Goal: Information Seeking & Learning: Learn about a topic

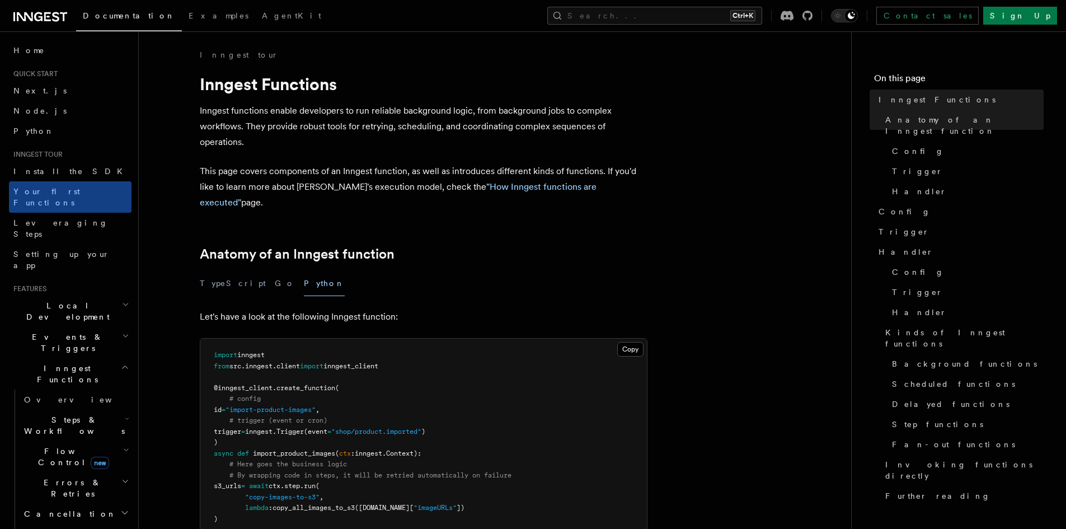
click at [36, 16] on icon at bounding box center [40, 16] width 54 height 13
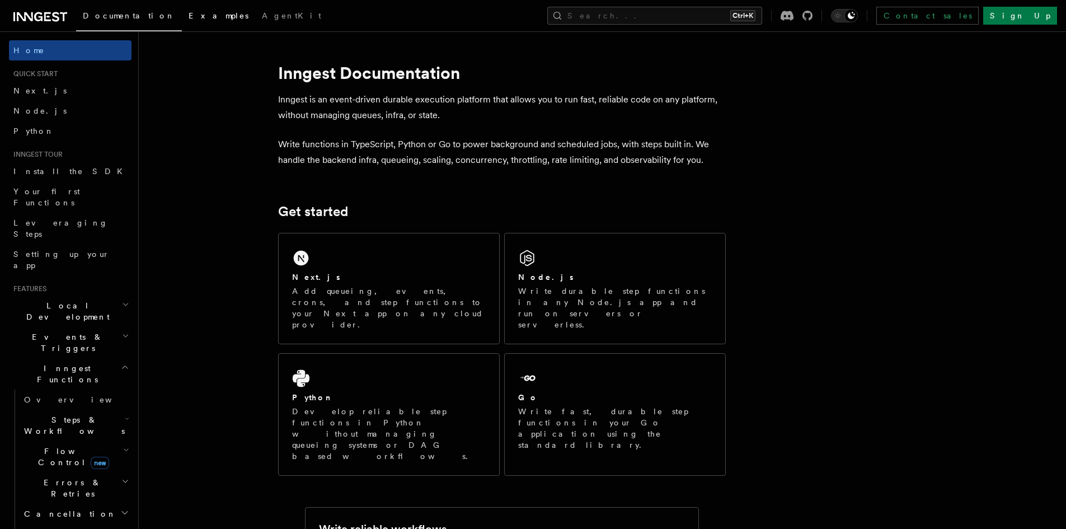
click at [189, 18] on span "Examples" at bounding box center [219, 15] width 60 height 9
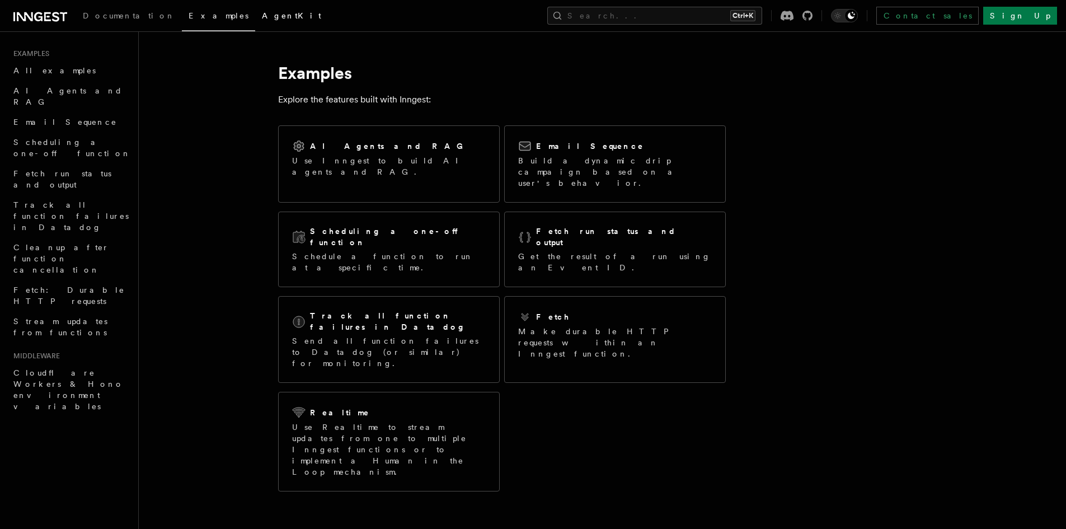
click at [255, 22] on link "AgentKit" at bounding box center [291, 16] width 73 height 27
click at [106, 23] on link "Documentation" at bounding box center [129, 16] width 106 height 27
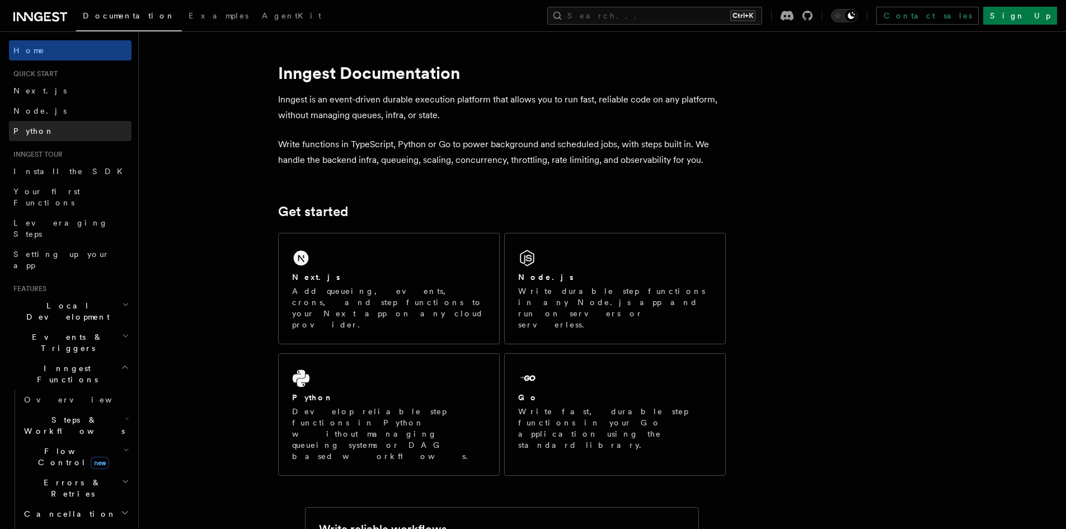
click at [40, 126] on link "Python" at bounding box center [70, 131] width 123 height 20
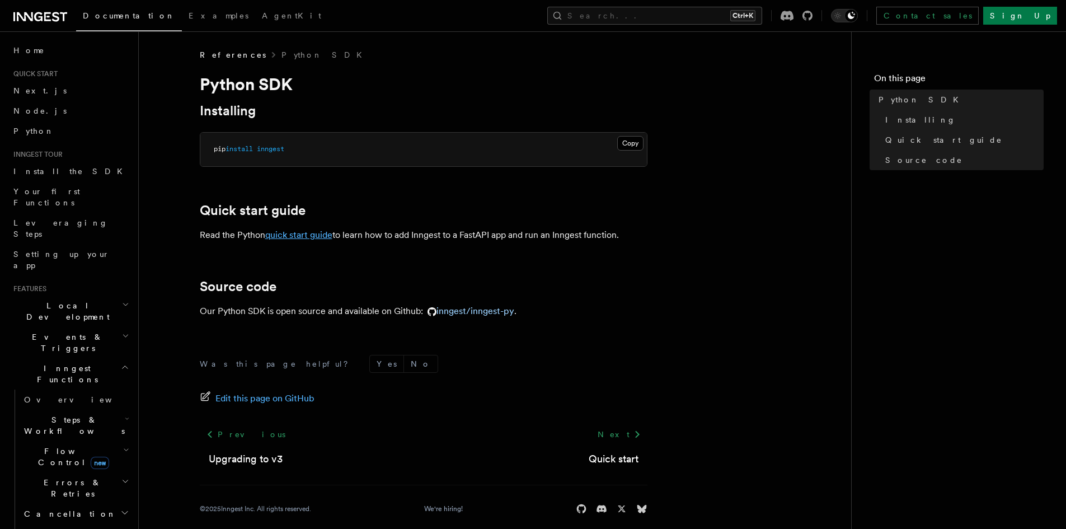
click at [298, 235] on link "quick start guide" at bounding box center [298, 234] width 67 height 11
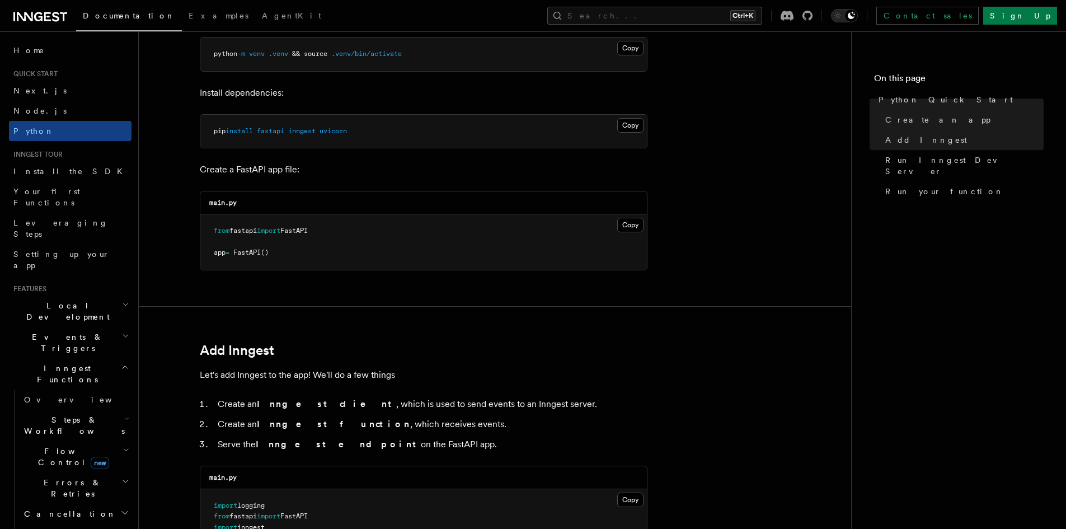
scroll to position [392, 0]
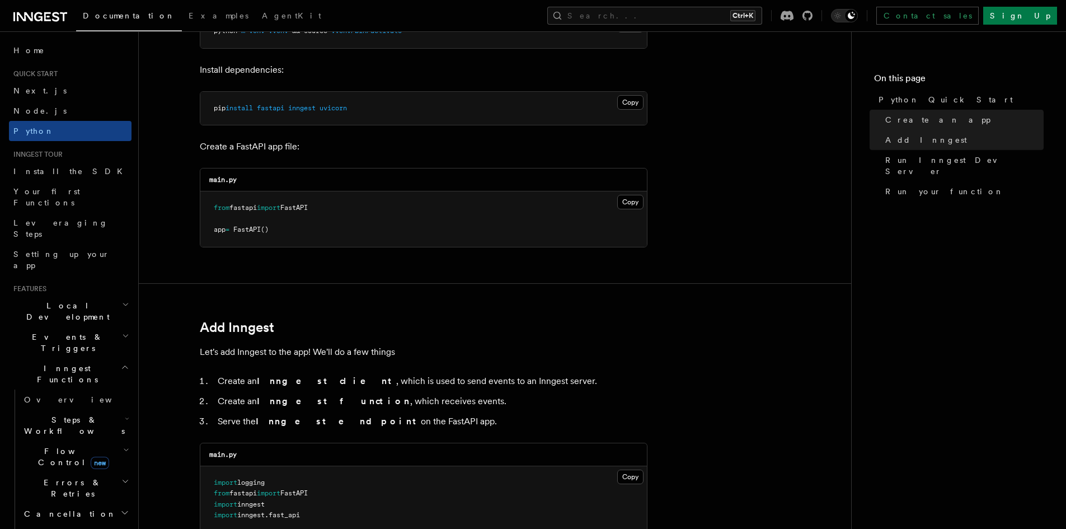
click at [265, 234] on pre "from fastapi import FastAPI app = FastAPI ()" at bounding box center [423, 218] width 446 height 55
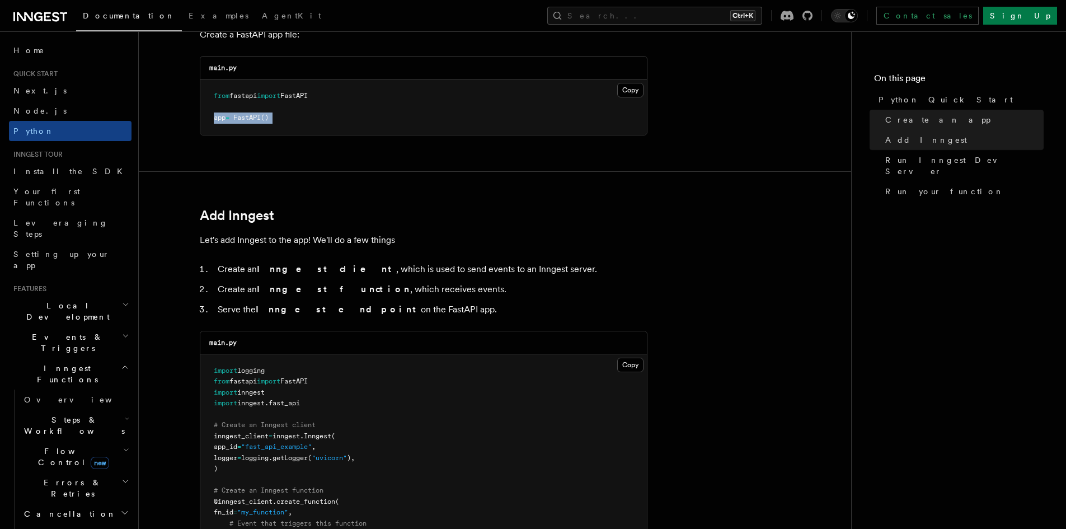
scroll to position [615, 0]
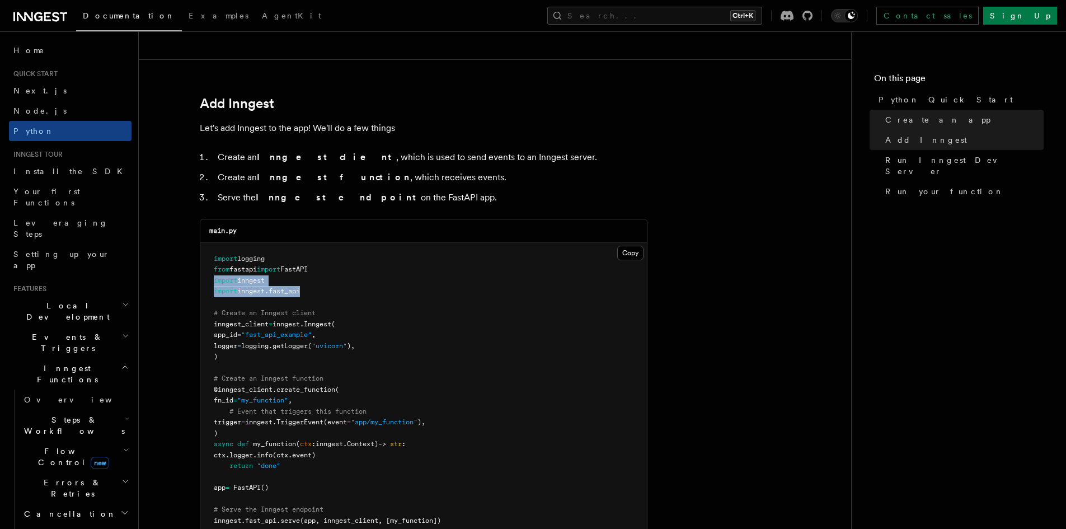
drag, startPoint x: 308, startPoint y: 295, endPoint x: 206, endPoint y: 283, distance: 102.6
click at [206, 283] on pre "import logging from fastapi import FastAPI import inngest import inngest . fast…" at bounding box center [423, 389] width 446 height 295
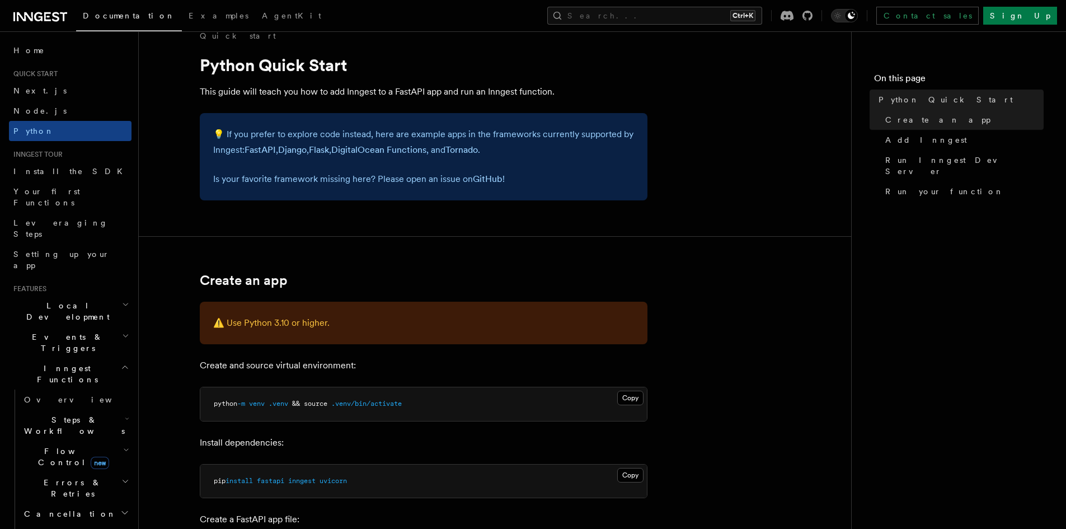
scroll to position [0, 0]
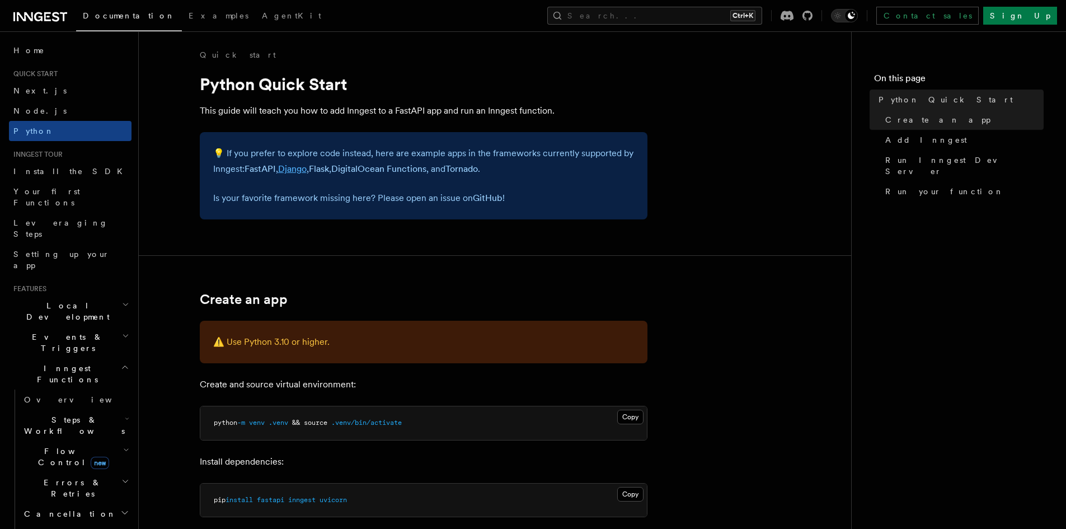
click at [292, 171] on link "Django" at bounding box center [292, 168] width 29 height 11
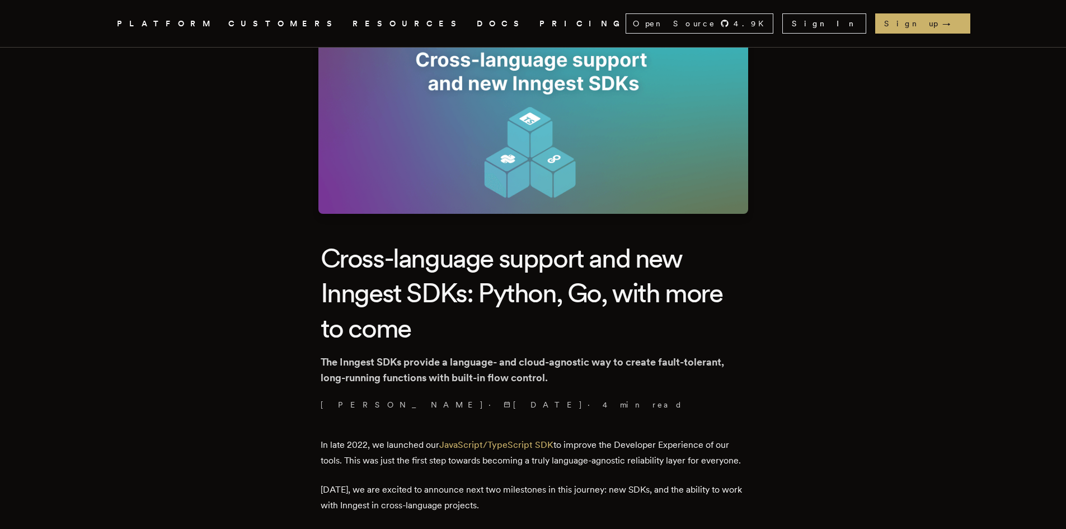
scroll to position [224, 0]
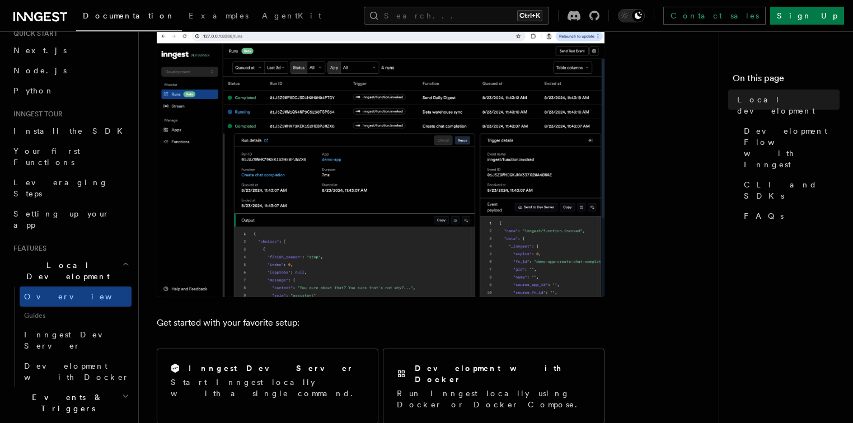
scroll to position [90, 0]
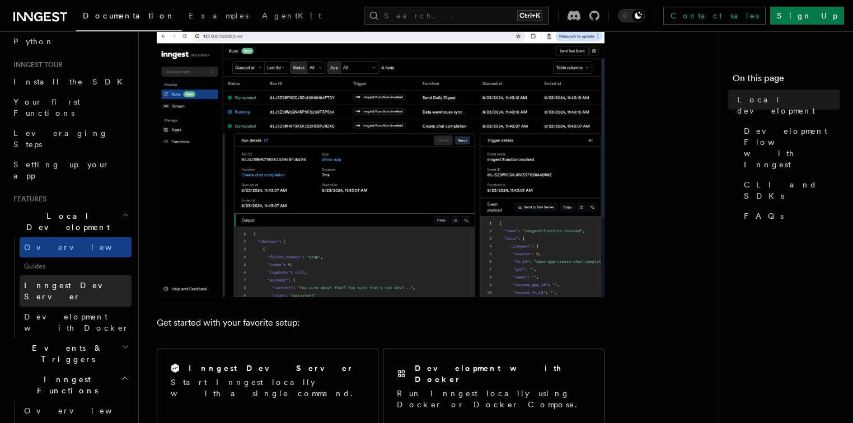
click at [50, 281] on span "Inngest Dev Server" at bounding box center [72, 291] width 96 height 20
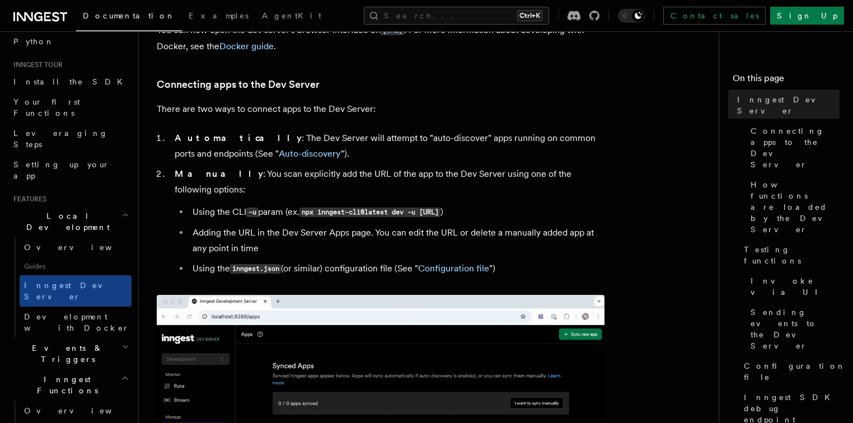
scroll to position [395, 0]
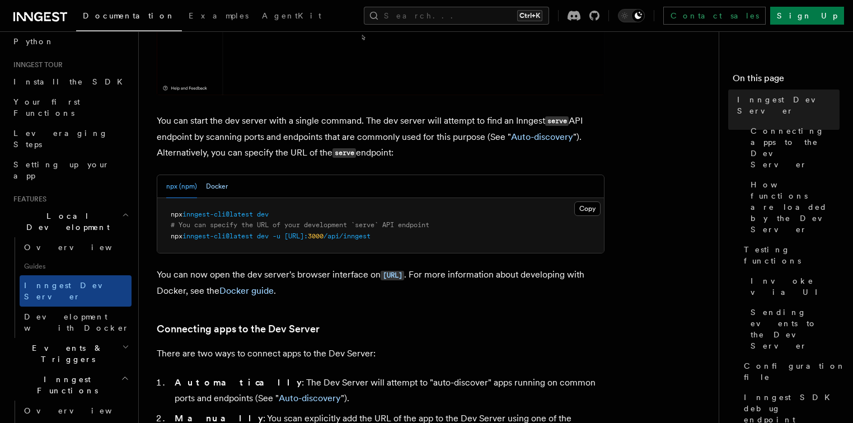
click at [217, 190] on button "Docker" at bounding box center [217, 186] width 22 height 23
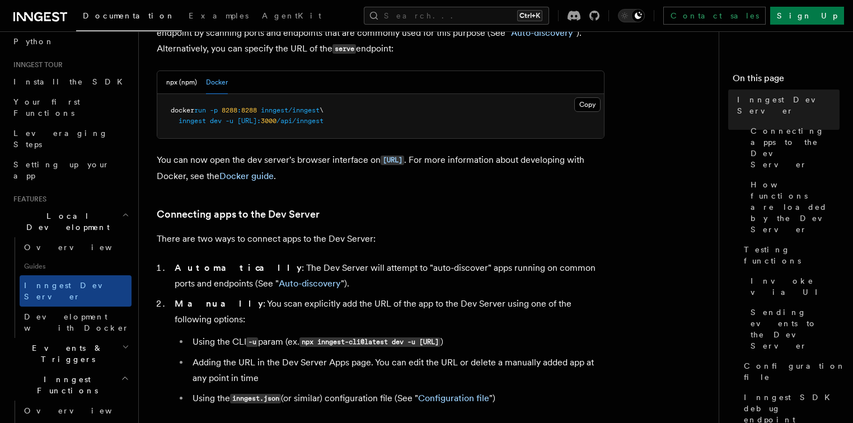
scroll to position [574, 0]
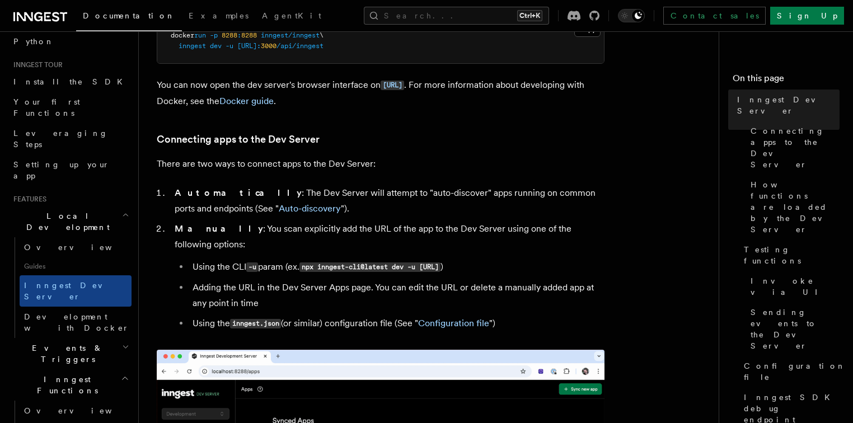
click at [72, 210] on span "Local Development" at bounding box center [65, 221] width 113 height 22
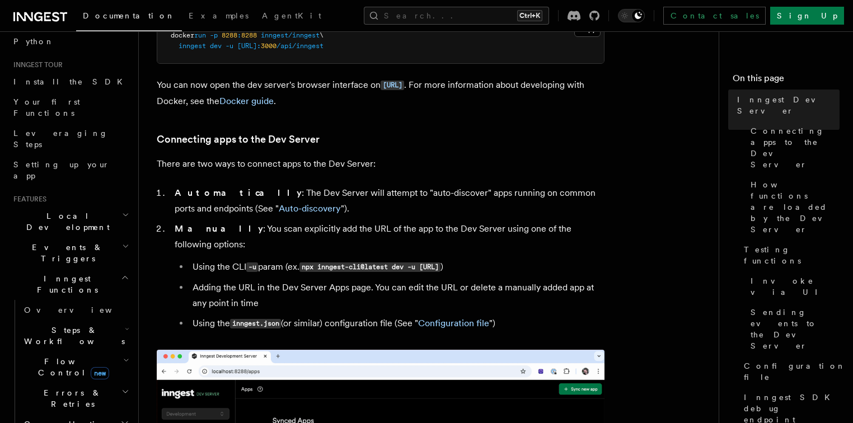
click at [63, 242] on span "Events & Triggers" at bounding box center [65, 253] width 113 height 22
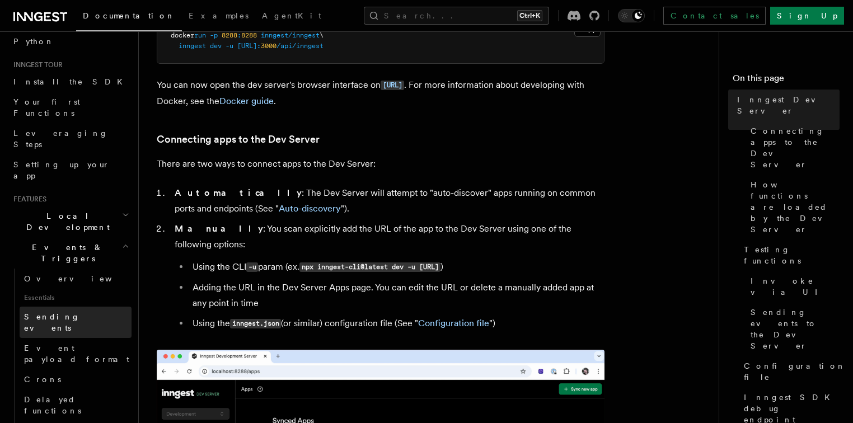
click at [55, 312] on span "Sending events" at bounding box center [52, 322] width 56 height 20
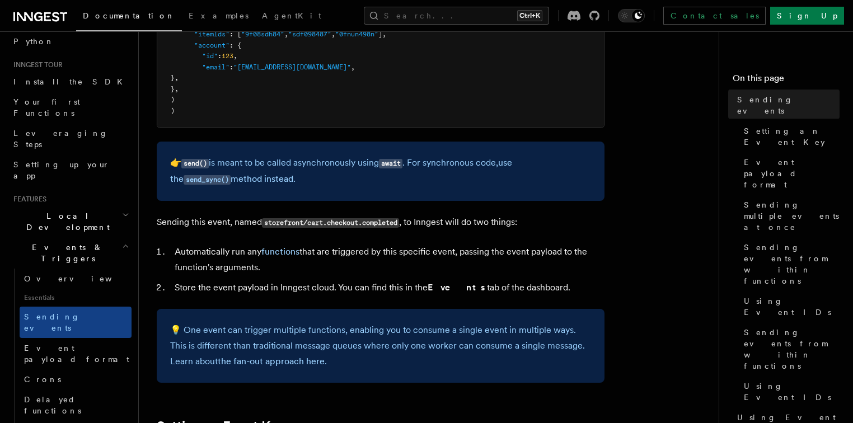
scroll to position [492, 0]
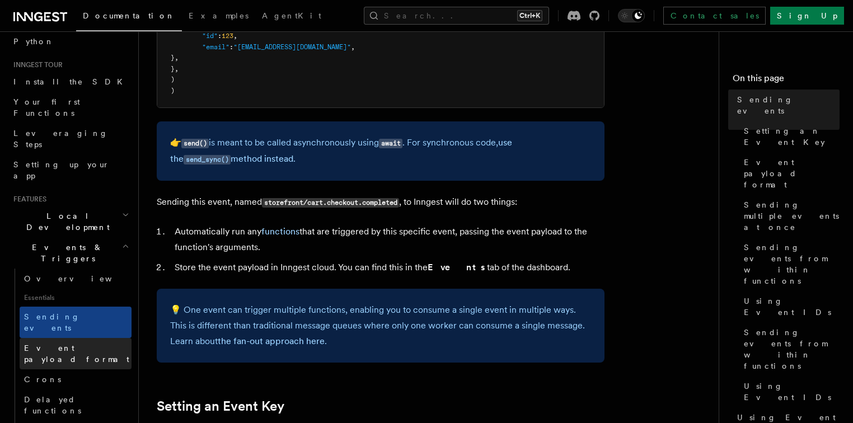
click at [64, 338] on link "Event payload format" at bounding box center [76, 353] width 112 height 31
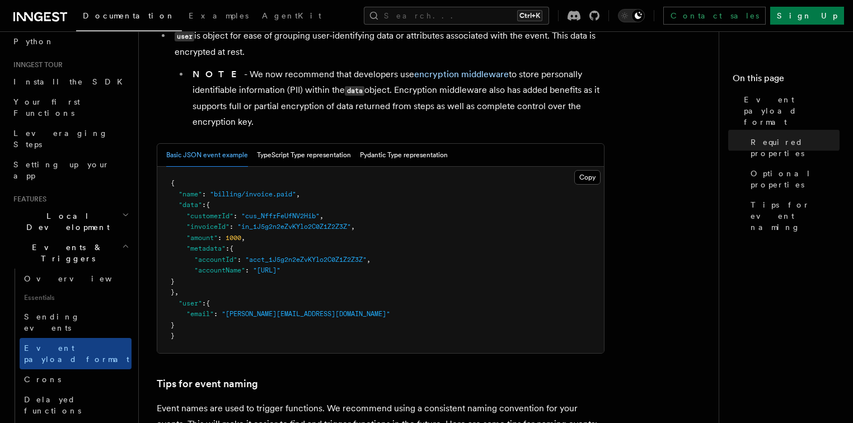
scroll to position [492, 0]
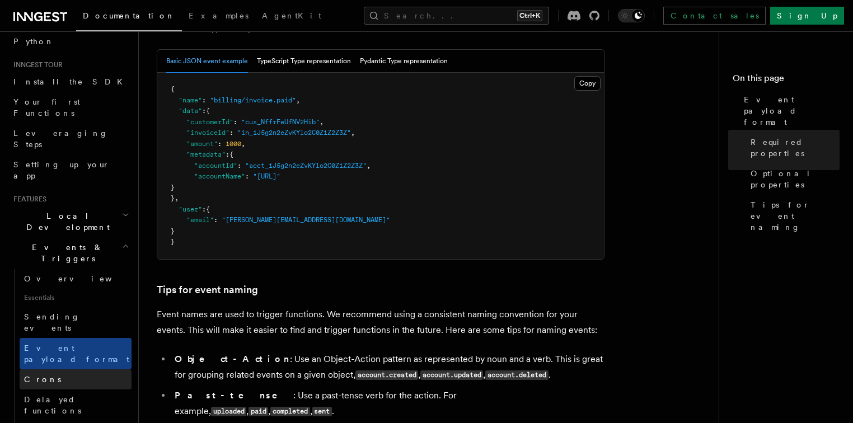
click at [56, 369] on link "Crons" at bounding box center [76, 379] width 112 height 20
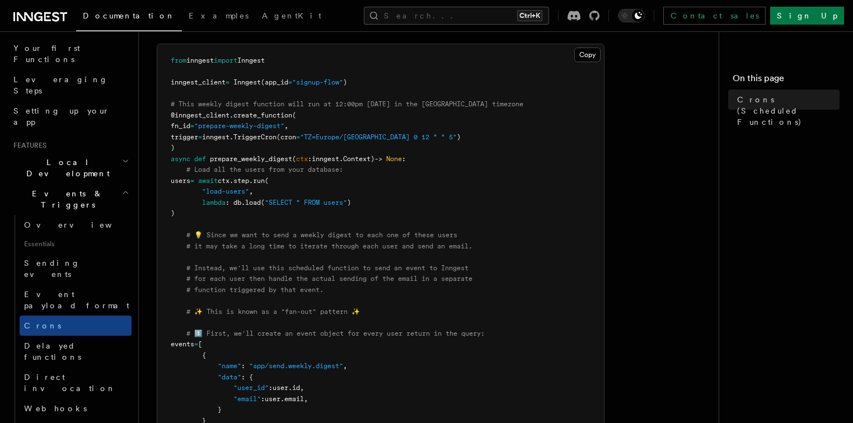
scroll to position [224, 0]
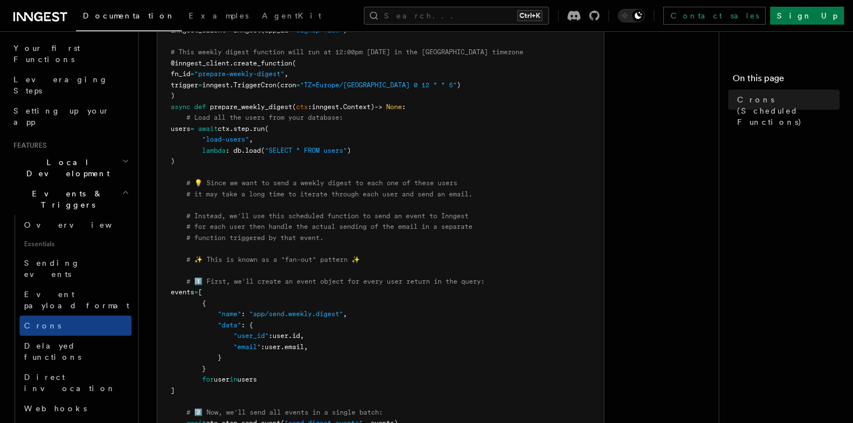
click at [418, 262] on pre "from inngest import Inngest inngest_client = Inngest (app_id = "signup-flow" ) …" at bounding box center [380, 341] width 446 height 699
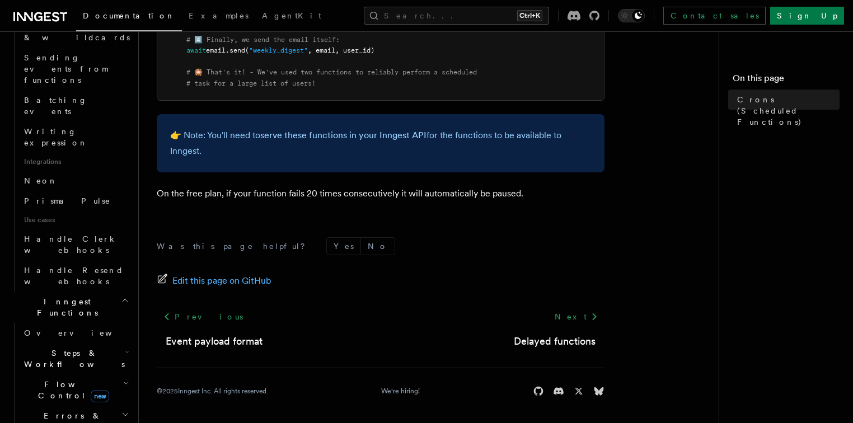
scroll to position [636, 0]
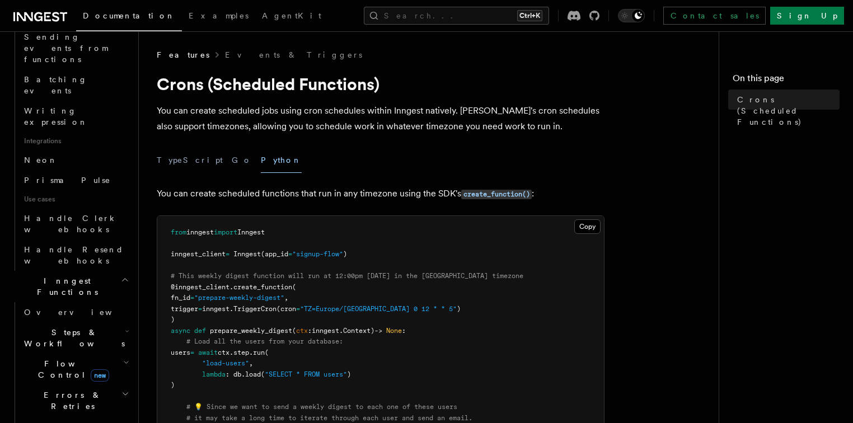
scroll to position [495, 0]
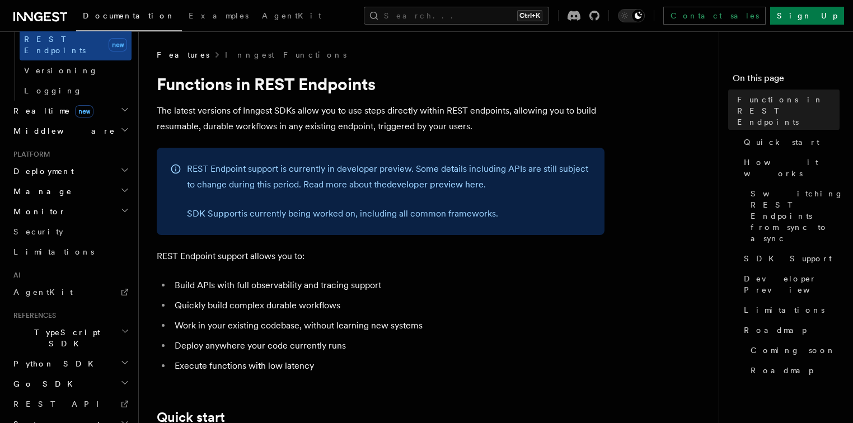
click at [50, 358] on span "Python SDK" at bounding box center [54, 363] width 91 height 11
click at [47, 379] on span "Introduction" at bounding box center [64, 383] width 81 height 9
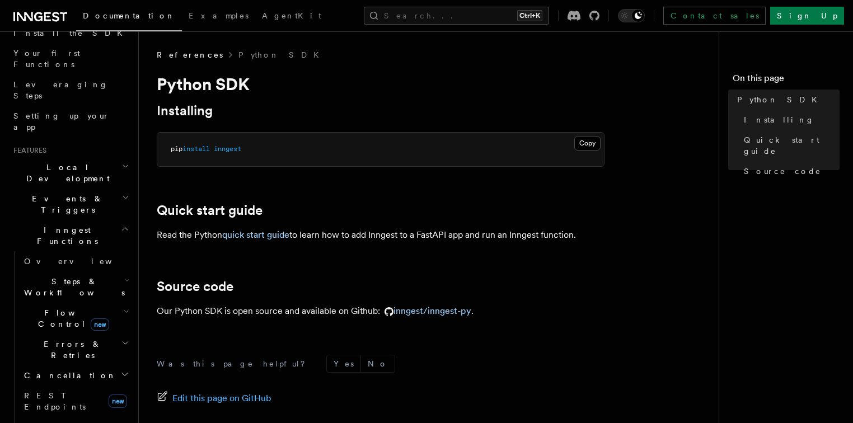
scroll to position [134, 0]
click at [121, 224] on h2 "Inngest Functions" at bounding box center [70, 239] width 123 height 31
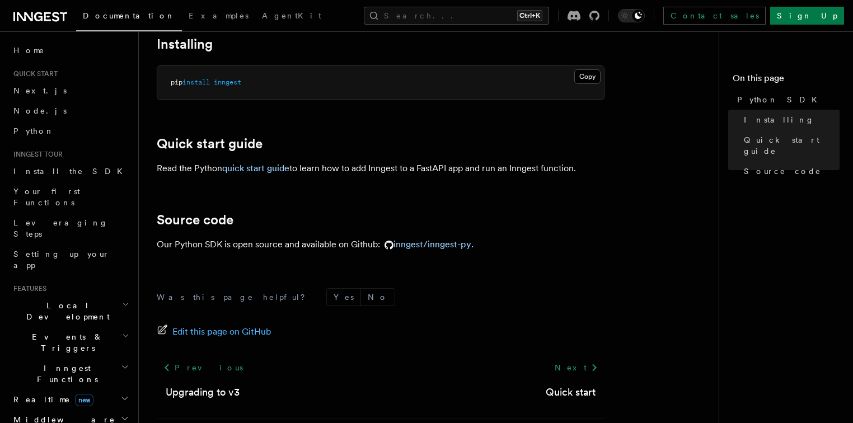
scroll to position [0, 0]
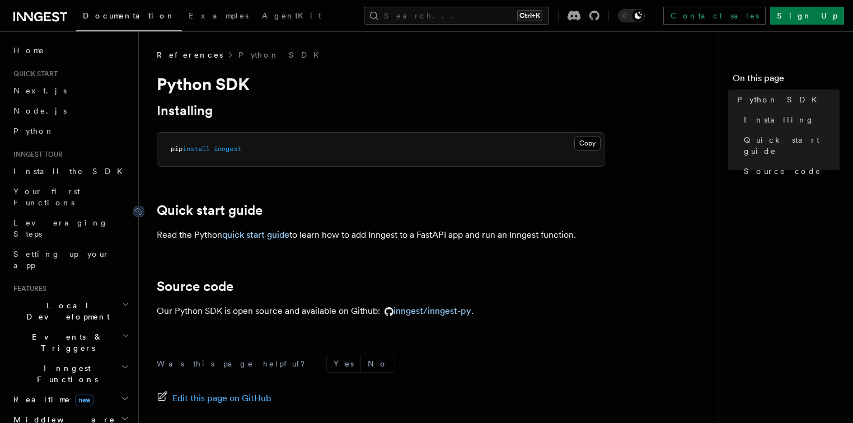
drag, startPoint x: 583, startPoint y: 234, endPoint x: 158, endPoint y: 211, distance: 425.8
click at [158, 211] on article "References Python SDK Python SDK Installing Copy Copied pip install inngest Qui…" at bounding box center [433, 295] width 553 height 492
drag, startPoint x: 328, startPoint y: 186, endPoint x: 343, endPoint y: 186, distance: 15.7
click at [328, 186] on article "References Python SDK Python SDK Installing Copy Copied pip install inngest Qui…" at bounding box center [433, 295] width 553 height 492
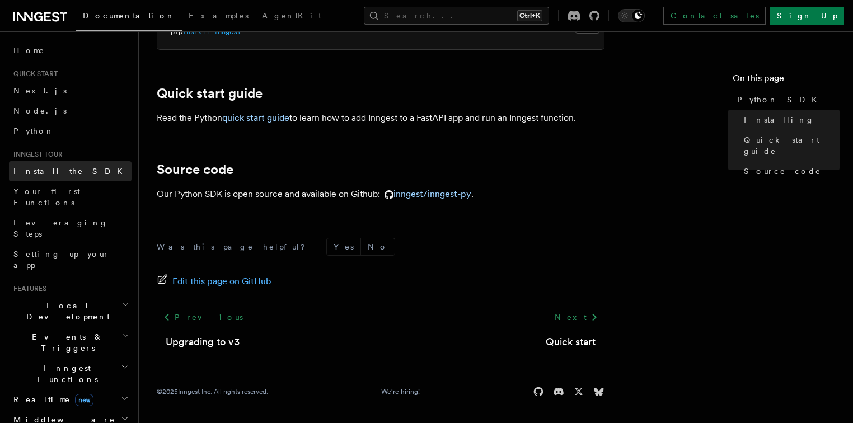
click at [79, 168] on link "Install the SDK" at bounding box center [70, 171] width 123 height 20
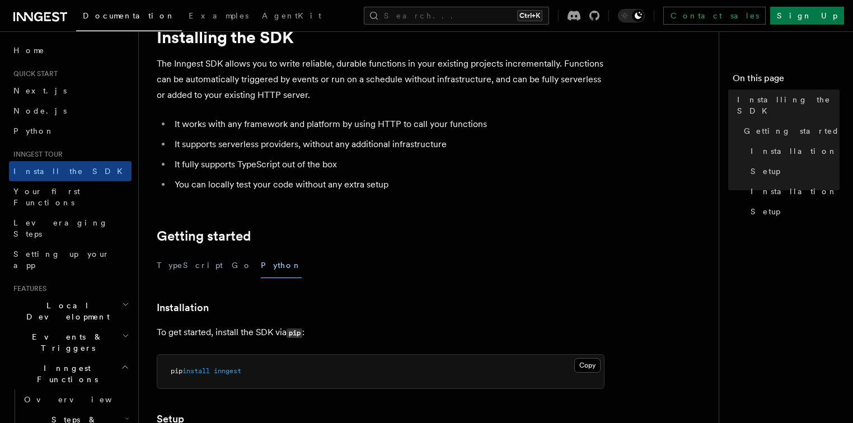
scroll to position [25, 0]
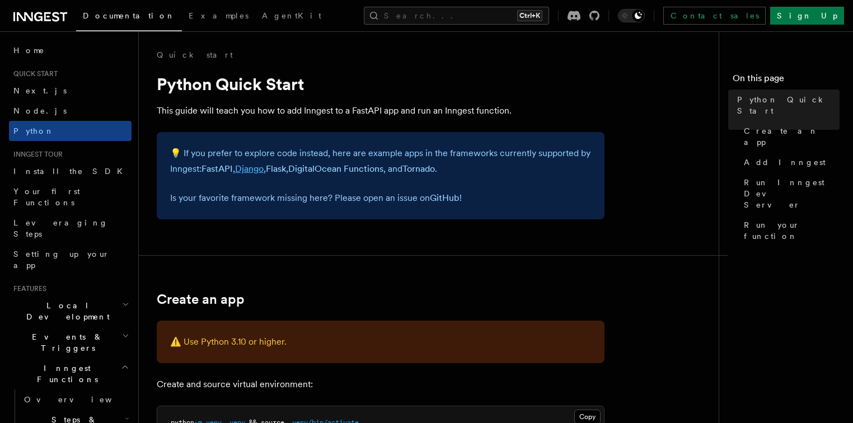
click at [251, 173] on link "Django" at bounding box center [249, 168] width 29 height 11
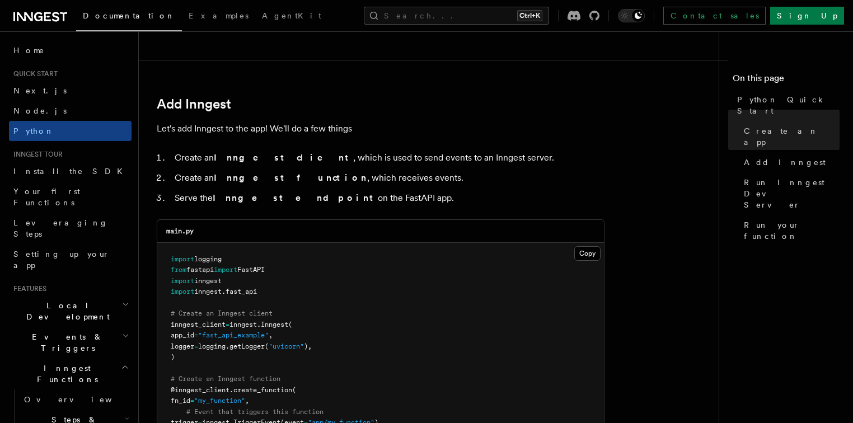
scroll to position [627, 0]
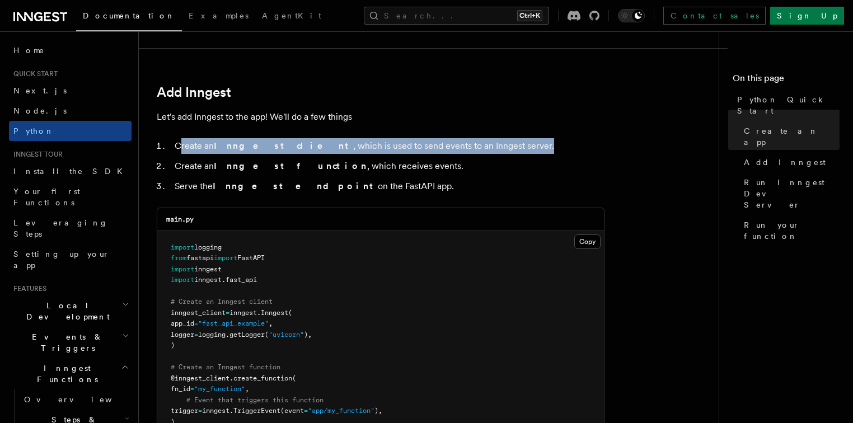
drag, startPoint x: 470, startPoint y: 148, endPoint x: 174, endPoint y: 145, distance: 296.5
click at [176, 144] on li "Create an Inngest client , which is used to send events to an Inngest server." at bounding box center [387, 146] width 433 height 16
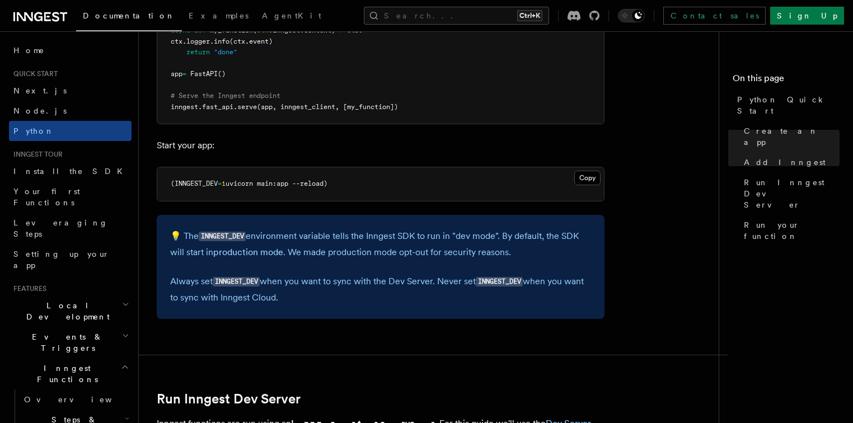
scroll to position [1029, 0]
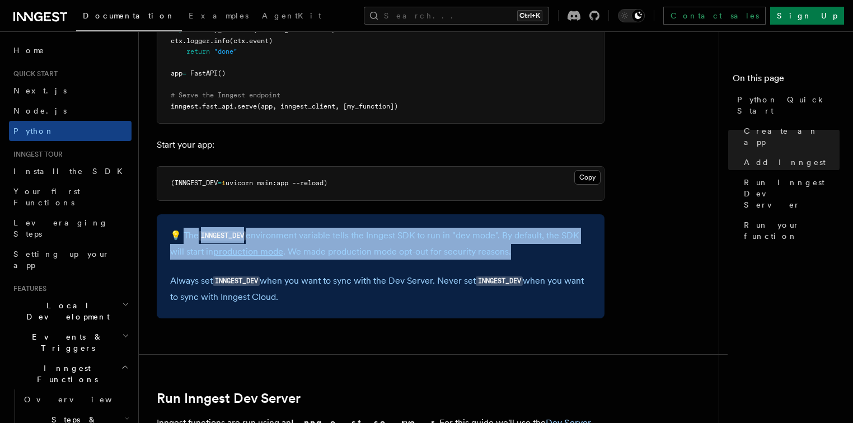
drag, startPoint x: 185, startPoint y: 229, endPoint x: 533, endPoint y: 245, distance: 348.3
click at [533, 245] on p "💡 The INNGEST_DEV environment variable tells the Inngest SDK to run in "dev mod…" at bounding box center [380, 244] width 421 height 32
click at [533, 246] on p "💡 The INNGEST_DEV environment variable tells the Inngest SDK to run in "dev mod…" at bounding box center [380, 244] width 421 height 32
click at [535, 252] on p "💡 The INNGEST_DEV environment variable tells the Inngest SDK to run in "dev mod…" at bounding box center [380, 244] width 421 height 32
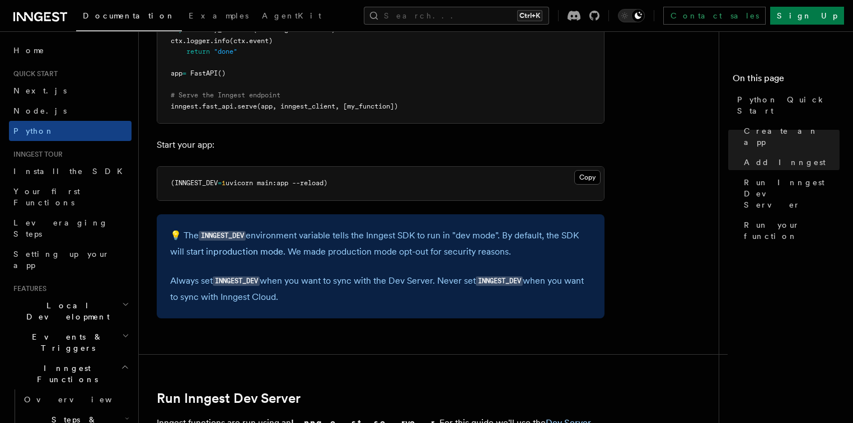
drag, startPoint x: 167, startPoint y: 277, endPoint x: 351, endPoint y: 293, distance: 184.8
click at [351, 293] on div "💡 The INNGEST_DEV environment variable tells the Inngest SDK to run in "dev mod…" at bounding box center [381, 266] width 448 height 104
click at [355, 300] on p "Always set INNGEST_DEV when you want to sync with the Dev Server. Never set INN…" at bounding box center [380, 289] width 421 height 32
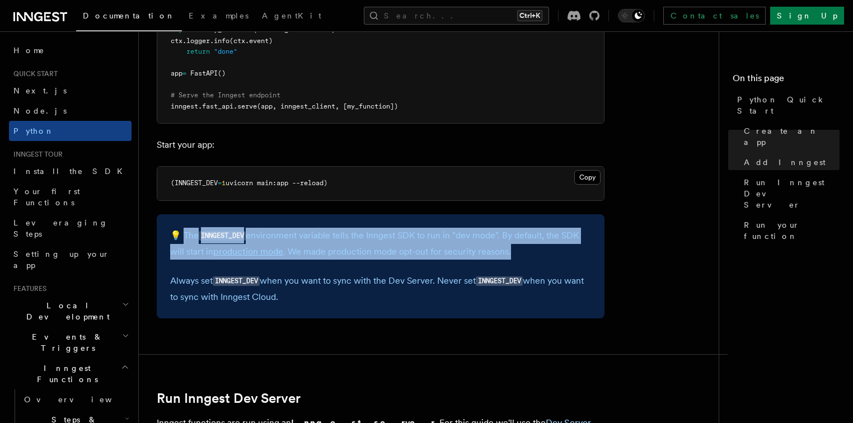
drag, startPoint x: 512, startPoint y: 252, endPoint x: 183, endPoint y: 236, distance: 329.3
click at [183, 236] on p "💡 The INNGEST_DEV environment variable tells the Inngest SDK to run in "dev mod…" at bounding box center [380, 244] width 421 height 32
click at [490, 252] on p "💡 The INNGEST_DEV environment variable tells the Inngest SDK to run in "dev mod…" at bounding box center [380, 244] width 421 height 32
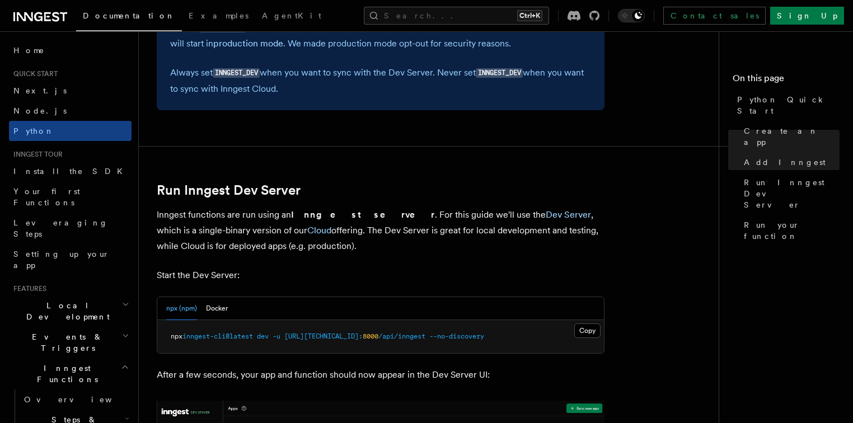
scroll to position [1253, 0]
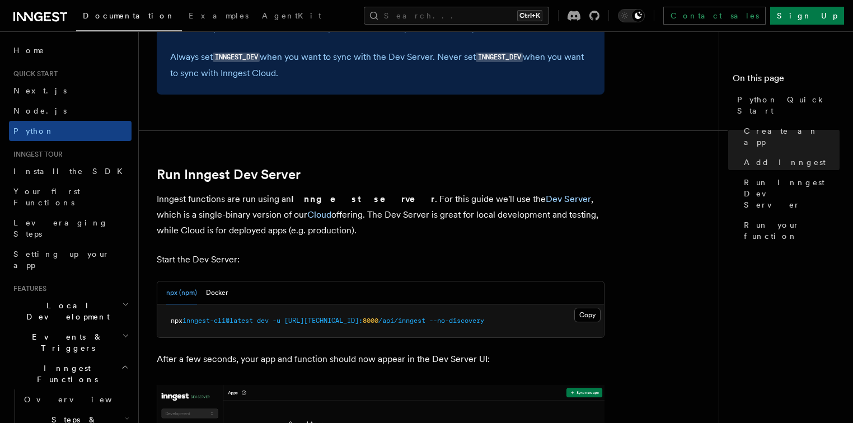
click at [121, 363] on icon "button" at bounding box center [125, 367] width 8 height 9
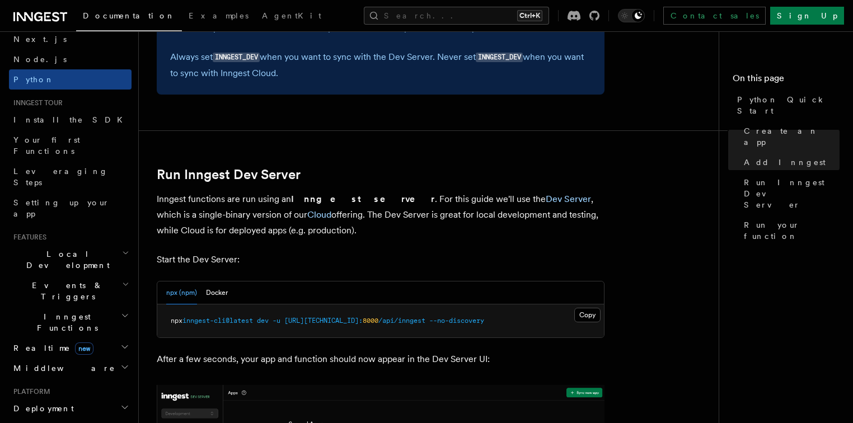
scroll to position [134, 0]
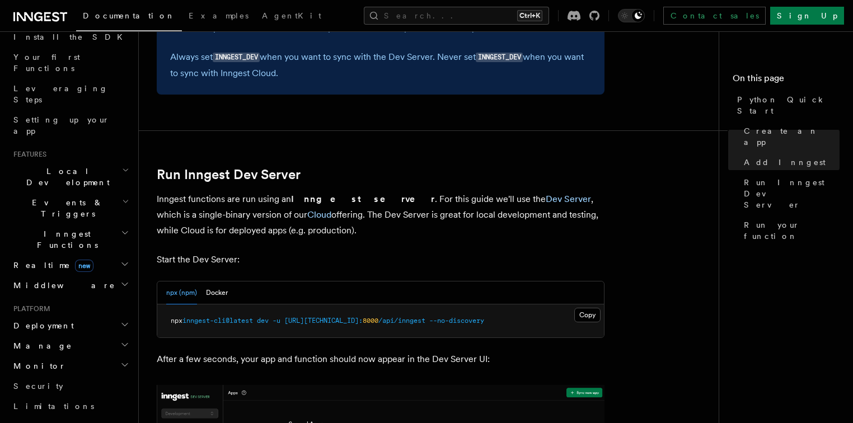
click at [113, 316] on h2 "Deployment" at bounding box center [70, 326] width 123 height 20
click at [111, 336] on h2 "Manage" at bounding box center [70, 346] width 123 height 20
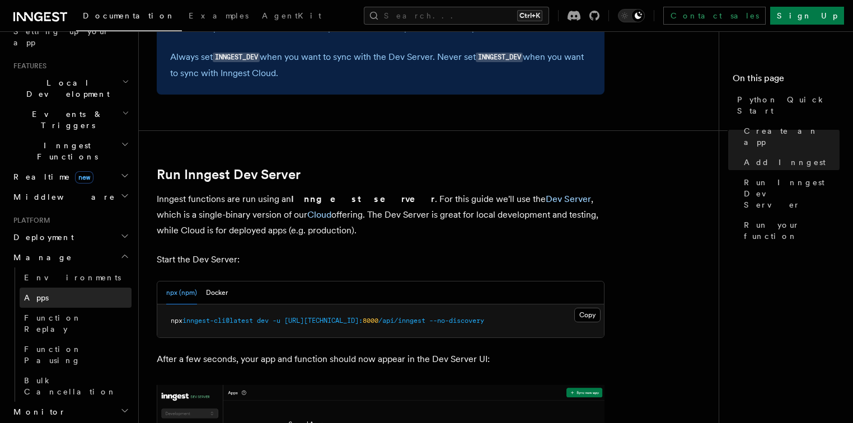
scroll to position [224, 0]
click at [118, 401] on h2 "Monitor" at bounding box center [70, 411] width 123 height 20
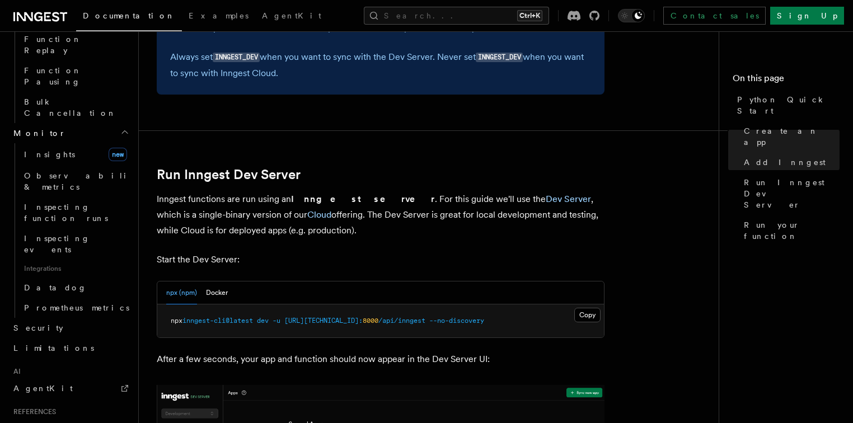
scroll to position [573, 0]
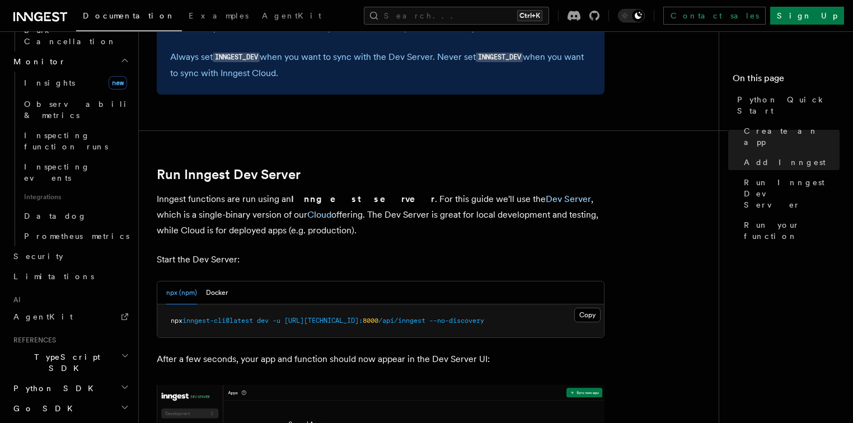
click at [96, 378] on h2 "Python SDK" at bounding box center [70, 388] width 123 height 20
click at [66, 404] on span "Introduction" at bounding box center [64, 408] width 81 height 9
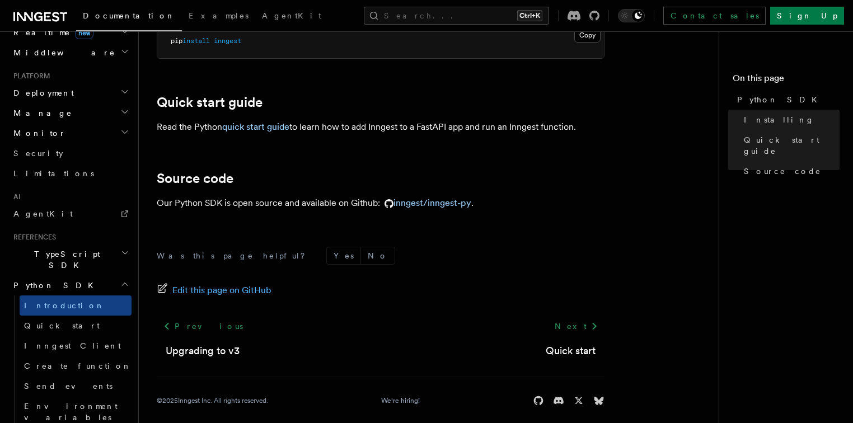
scroll to position [117, 0]
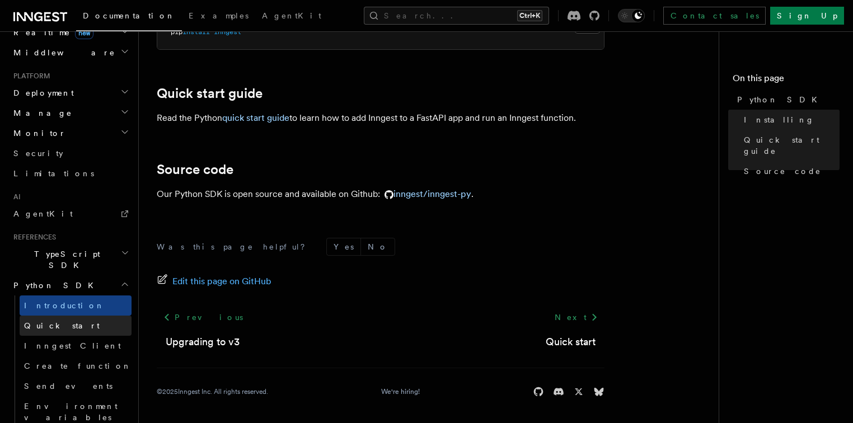
click at [69, 316] on link "Quick start" at bounding box center [76, 326] width 112 height 20
click at [586, 322] on link "Next" at bounding box center [576, 317] width 57 height 20
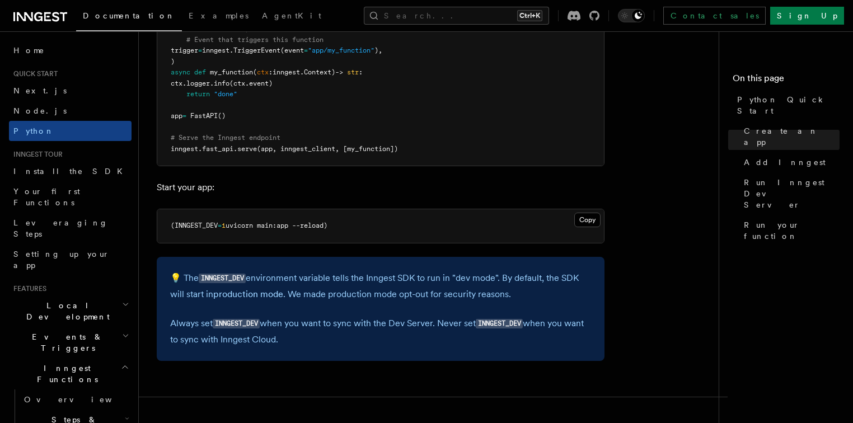
scroll to position [1119, 0]
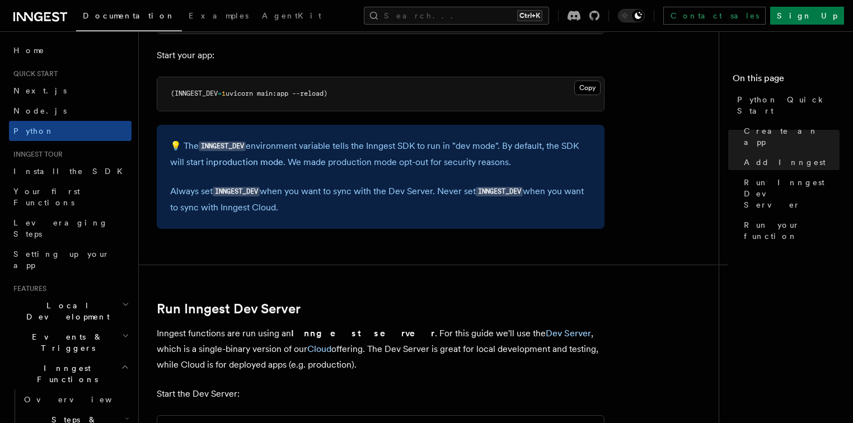
drag, startPoint x: 302, startPoint y: 207, endPoint x: 165, endPoint y: 139, distance: 152.9
click at [165, 139] on div "💡 The INNGEST_DEV environment variable tells the Inngest SDK to run in "dev mod…" at bounding box center [381, 177] width 448 height 104
click at [351, 110] on article "Quick start Python Quick Start This guide will teach you how to add Inngest to …" at bounding box center [433, 319] width 553 height 2779
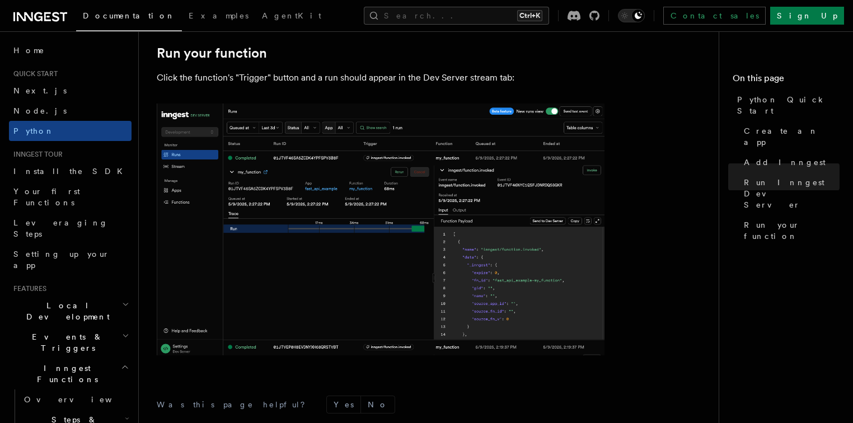
scroll to position [2136, 0]
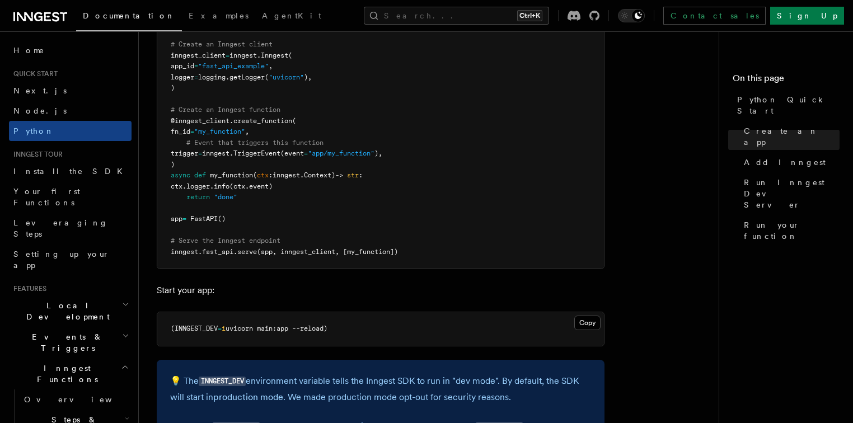
scroll to position [985, 0]
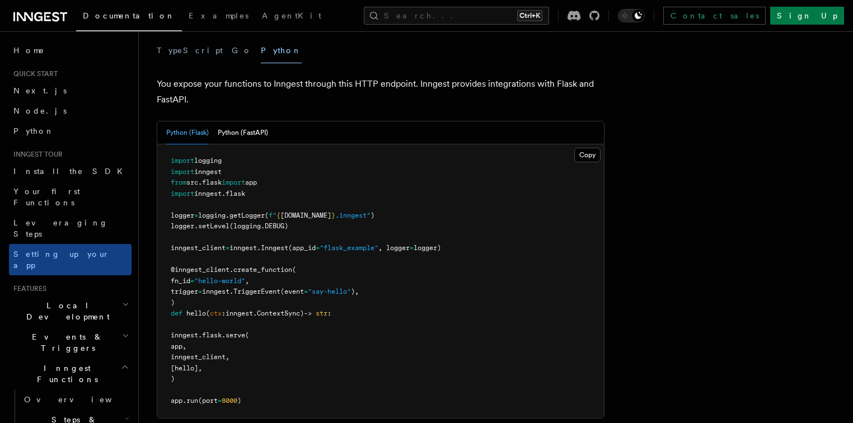
scroll to position [403, 0]
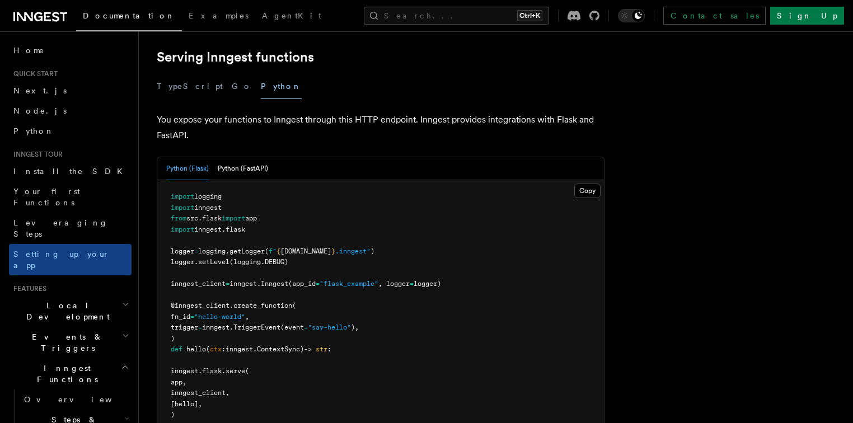
click at [125, 414] on icon "button" at bounding box center [127, 418] width 4 height 9
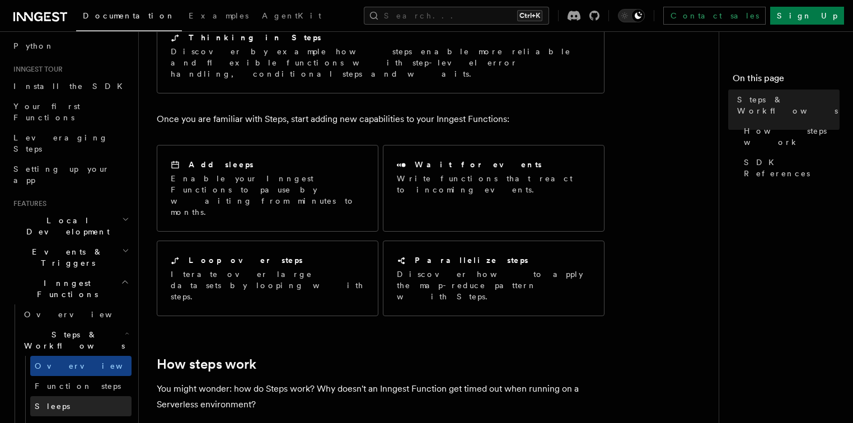
scroll to position [90, 0]
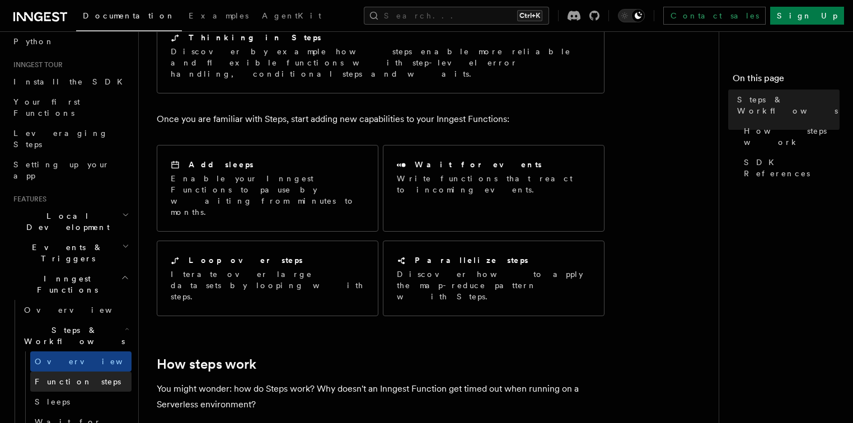
click at [86, 371] on link "Function steps" at bounding box center [80, 381] width 101 height 20
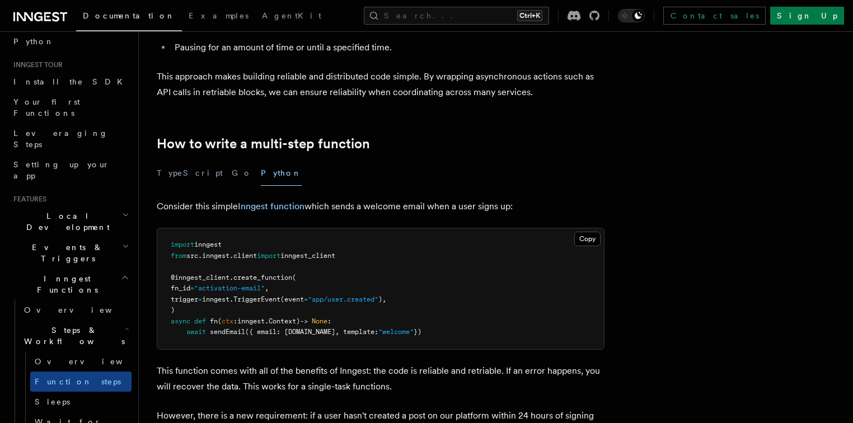
scroll to position [313, 0]
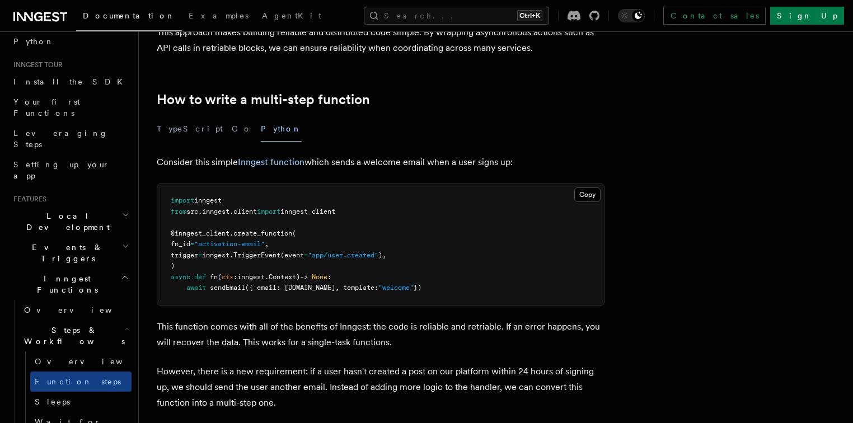
drag, startPoint x: 479, startPoint y: 289, endPoint x: 186, endPoint y: 203, distance: 305.0
click at [186, 203] on pre "import inngest from src . inngest . client import inngest_client @inngest_clien…" at bounding box center [380, 244] width 446 height 121
click at [458, 256] on pre "import inngest from src . inngest . client import inngest_client @inngest_clien…" at bounding box center [380, 244] width 446 height 121
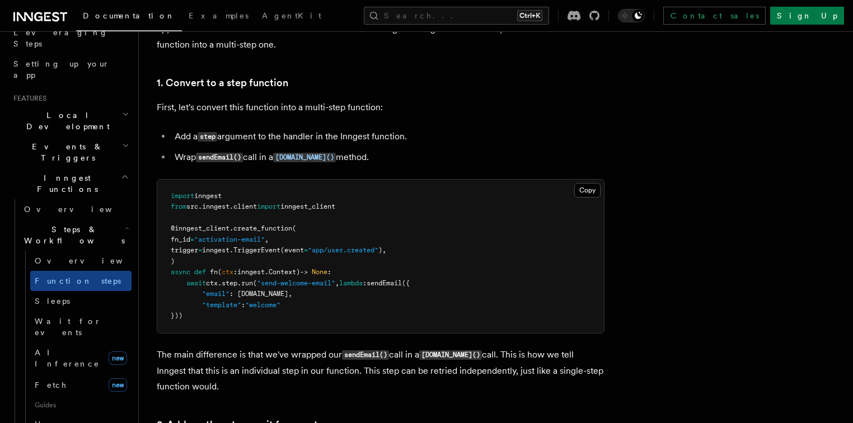
scroll to position [179, 0]
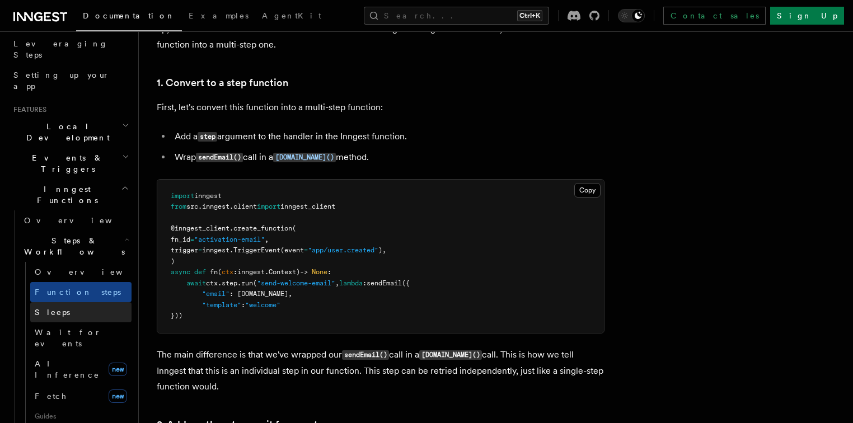
click at [95, 302] on link "Sleeps" at bounding box center [80, 312] width 101 height 20
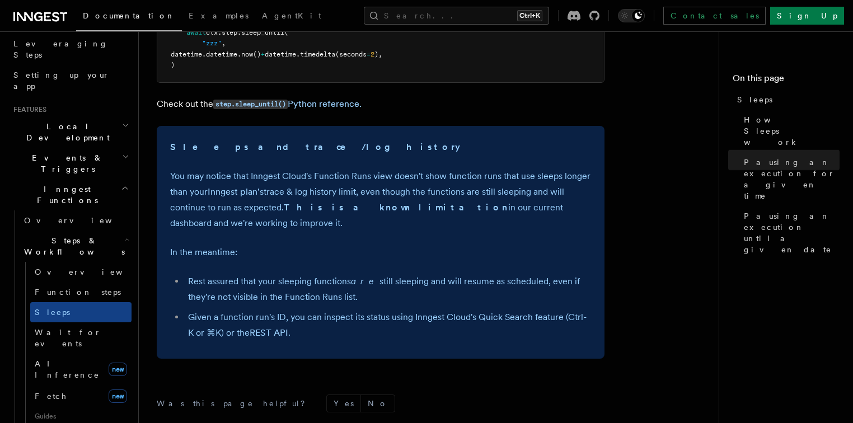
scroll to position [761, 0]
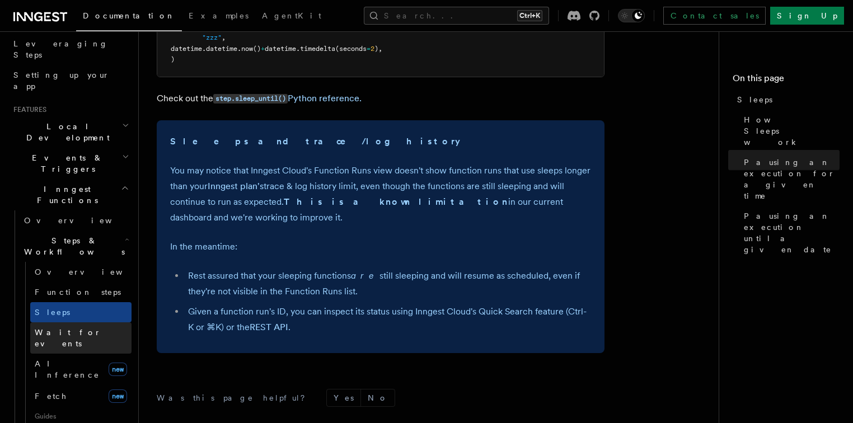
click at [63, 322] on link "Wait for events" at bounding box center [80, 337] width 101 height 31
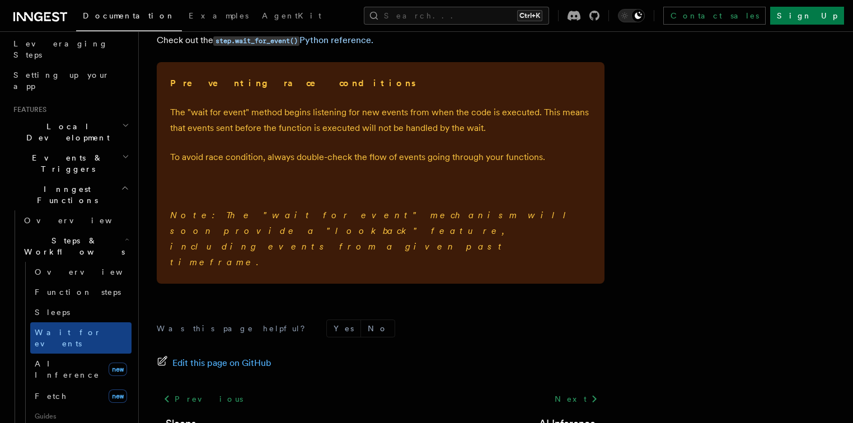
scroll to position [403, 0]
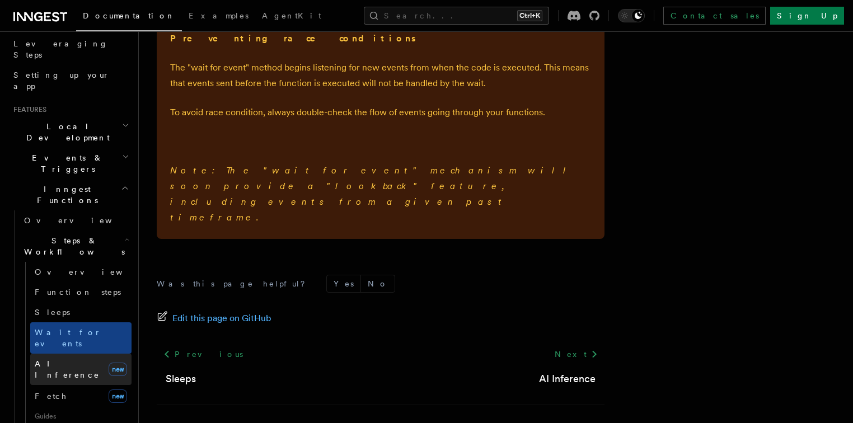
click at [62, 354] on link "AI Inference new" at bounding box center [80, 369] width 101 height 31
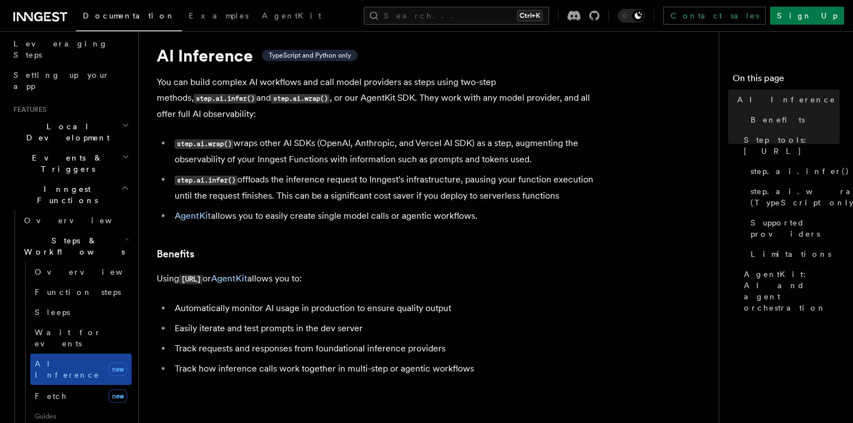
scroll to position [45, 0]
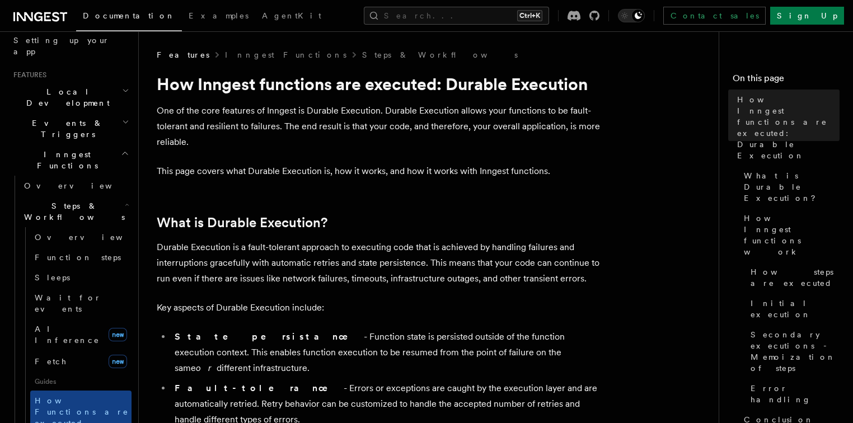
scroll to position [215, 0]
click at [336, 138] on p "One of the core features of Inngest is Durable Execution. Durable Execution all…" at bounding box center [381, 126] width 448 height 47
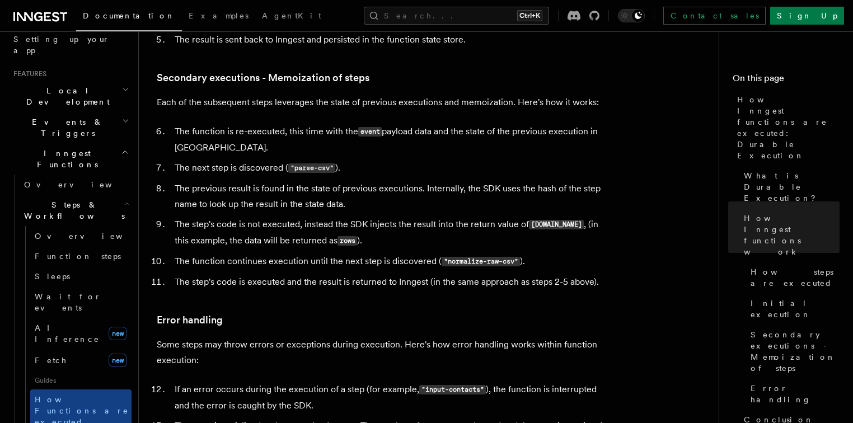
scroll to position [1566, 0]
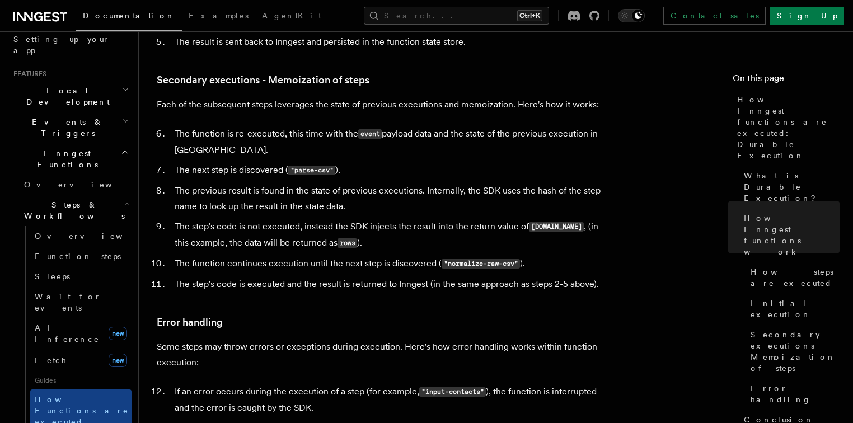
click at [210, 162] on li "The next step is discovered ( "parse-csv" )." at bounding box center [387, 170] width 433 height 16
drag, startPoint x: 300, startPoint y: 172, endPoint x: 195, endPoint y: 150, distance: 107.5
click at [300, 173] on ol "The function is re-executed, this time with the event payload data and the stat…" at bounding box center [381, 209] width 448 height 166
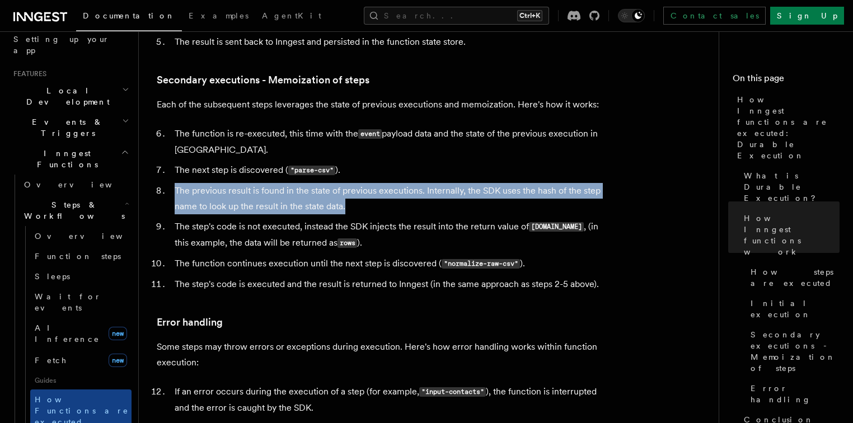
drag, startPoint x: 173, startPoint y: 145, endPoint x: 352, endPoint y: 164, distance: 180.1
click at [355, 183] on li "The previous result is found in the state of previous executions. Internally, t…" at bounding box center [387, 198] width 433 height 31
click at [351, 183] on li "The previous result is found in the state of previous executions. Internally, t…" at bounding box center [387, 198] width 433 height 31
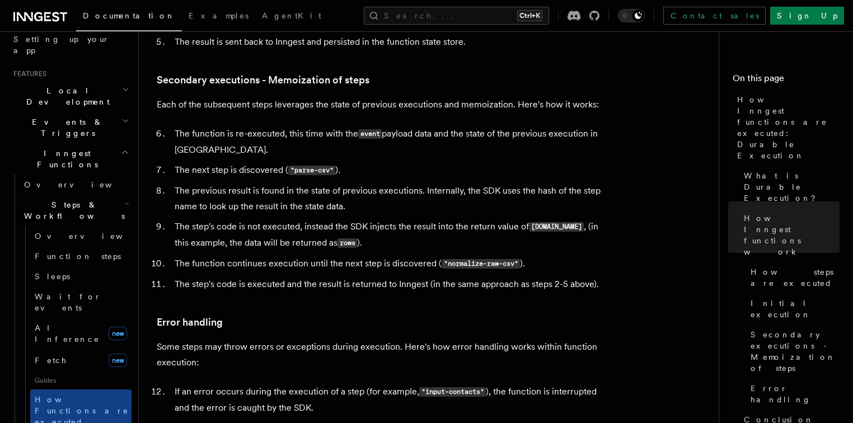
click at [354, 183] on li "The previous result is found in the state of previous executions. Internally, t…" at bounding box center [387, 198] width 433 height 31
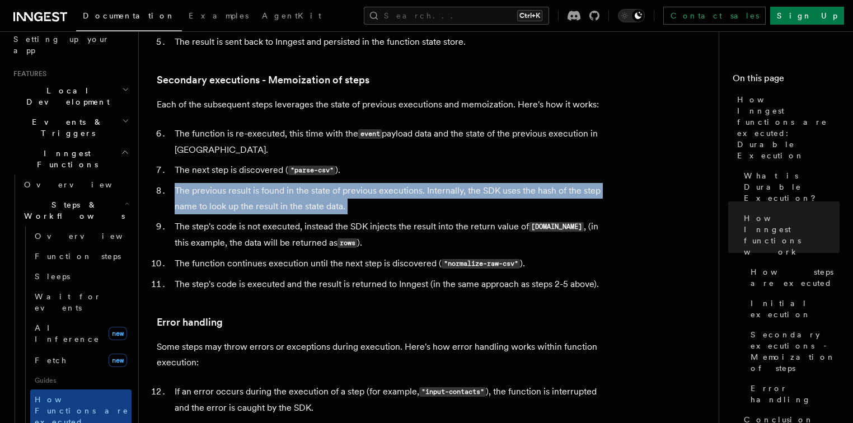
drag, startPoint x: 354, startPoint y: 163, endPoint x: 172, endPoint y: 148, distance: 182.5
click at [172, 183] on li "The previous result is found in the state of previous executions. Internally, t…" at bounding box center [387, 198] width 433 height 31
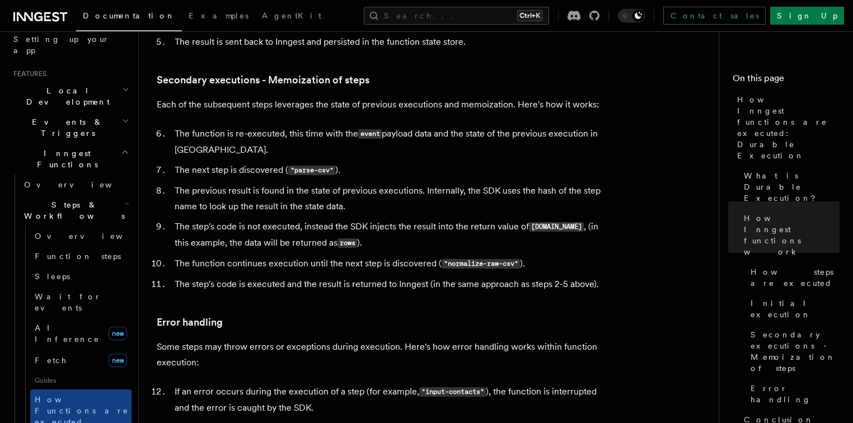
click at [363, 219] on li "The step's code is not executed, instead the SDK injects the result into the re…" at bounding box center [387, 235] width 433 height 32
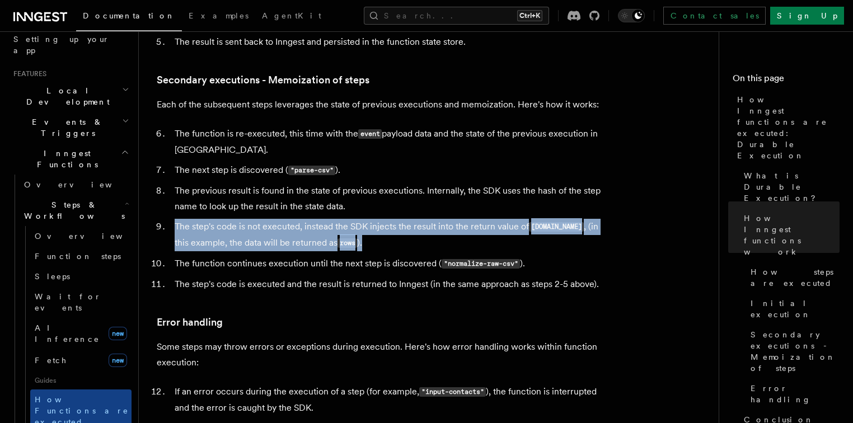
drag, startPoint x: 356, startPoint y: 200, endPoint x: 175, endPoint y: 180, distance: 181.8
click at [175, 219] on li "The step's code is not executed, instead the SDK injects the result into the re…" at bounding box center [387, 235] width 433 height 32
click at [177, 219] on li "The step's code is not executed, instead the SDK injects the result into the re…" at bounding box center [387, 235] width 433 height 32
drag, startPoint x: 177, startPoint y: 181, endPoint x: 354, endPoint y: 206, distance: 179.1
click at [354, 219] on li "The step's code is not executed, instead the SDK injects the result into the re…" at bounding box center [387, 235] width 433 height 32
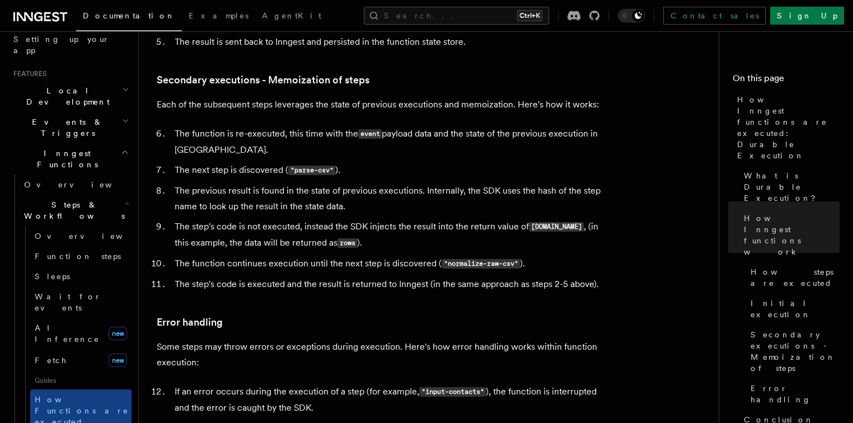
click at [368, 256] on li "The function continues execution until the next step is discovered ( "normalize…" at bounding box center [387, 264] width 433 height 16
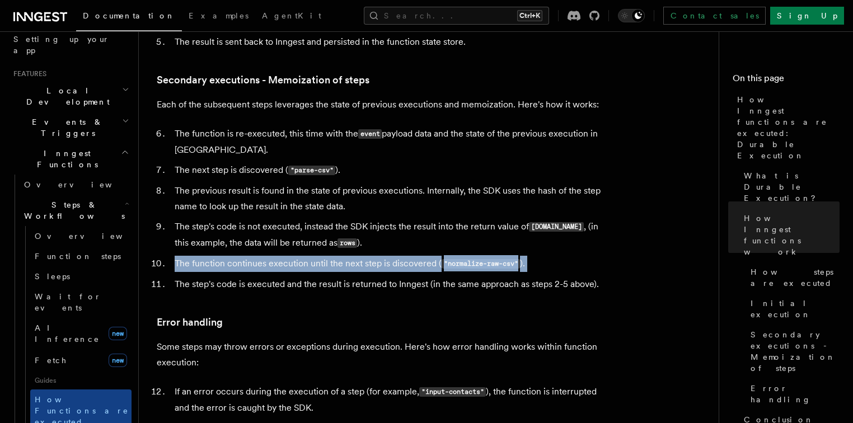
click at [368, 256] on li "The function continues execution until the next step is discovered ( "normalize…" at bounding box center [387, 264] width 433 height 16
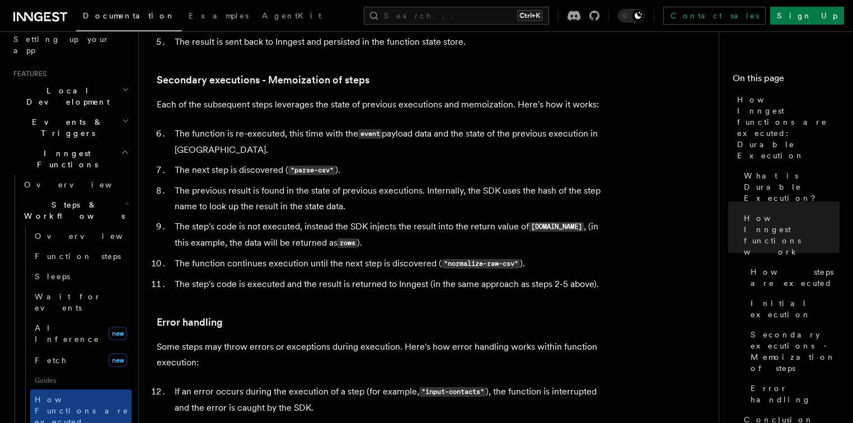
click at [356, 276] on li "The step's code is executed and the result is returned to Inngest (in the same …" at bounding box center [387, 284] width 433 height 16
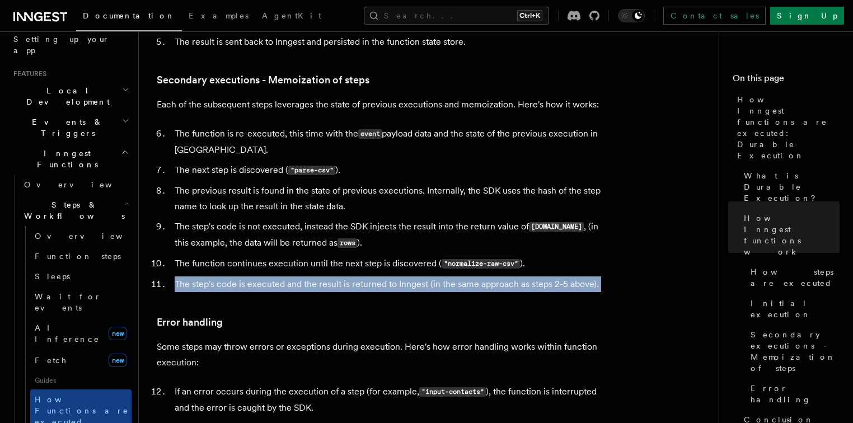
click at [356, 276] on li "The step's code is executed and the result is returned to Inngest (in the same …" at bounding box center [387, 284] width 433 height 16
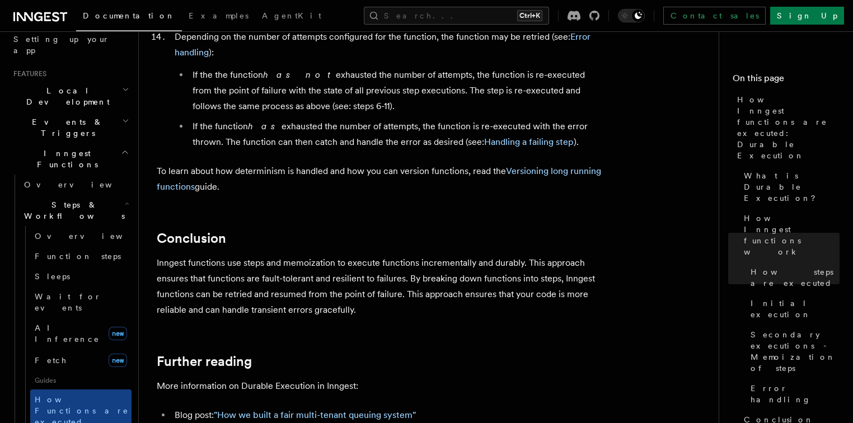
scroll to position [2059, 0]
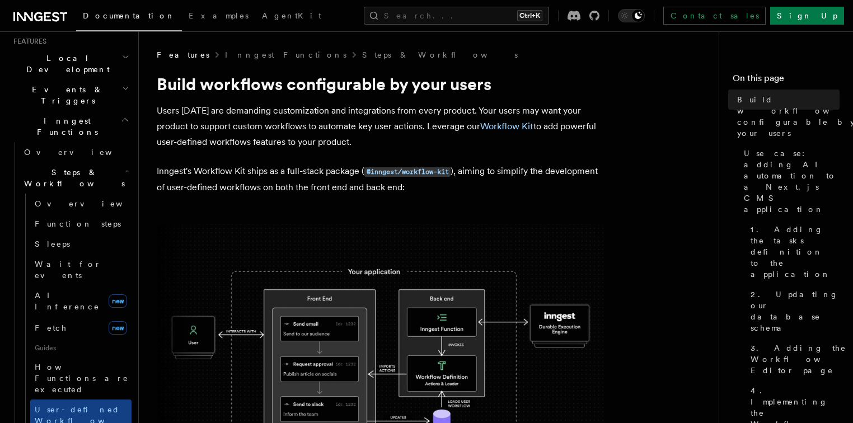
scroll to position [304, 0]
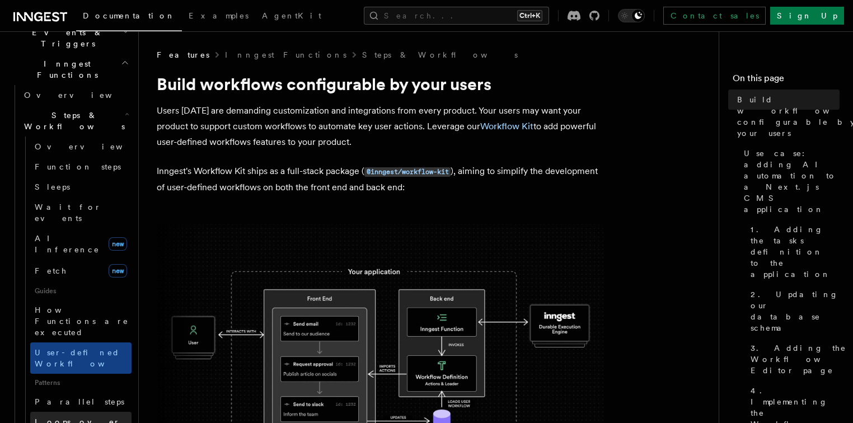
click at [79, 412] on link "Loops over steps" at bounding box center [80, 427] width 101 height 31
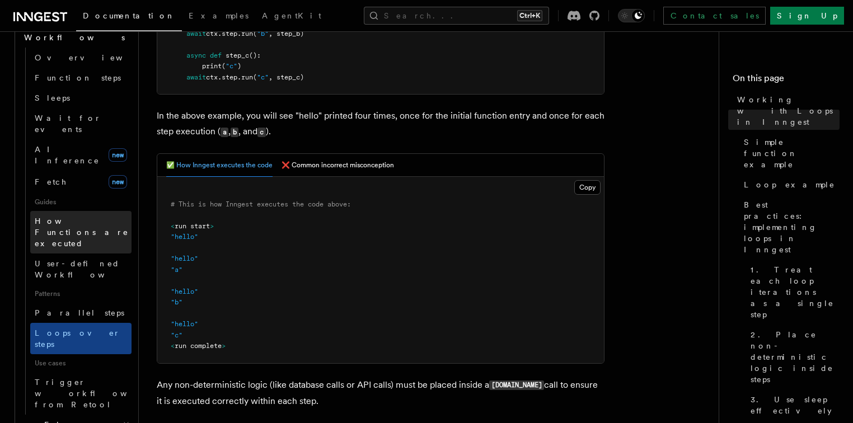
scroll to position [394, 0]
click at [48, 418] on span "Flow Control new" at bounding box center [71, 429] width 103 height 22
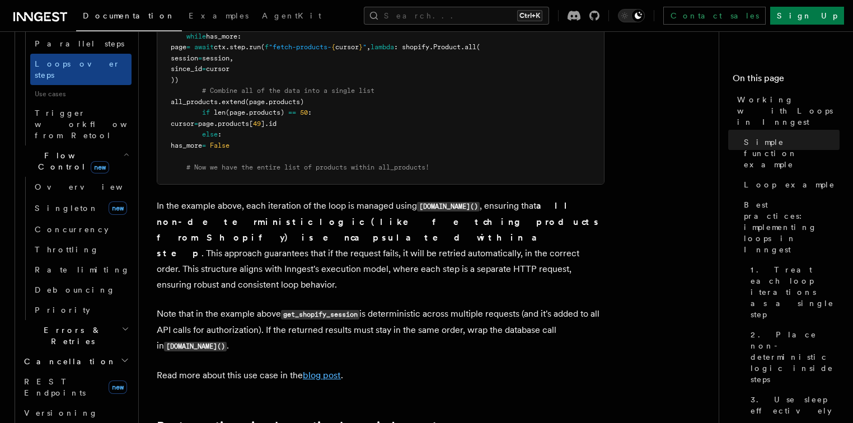
scroll to position [1432, 0]
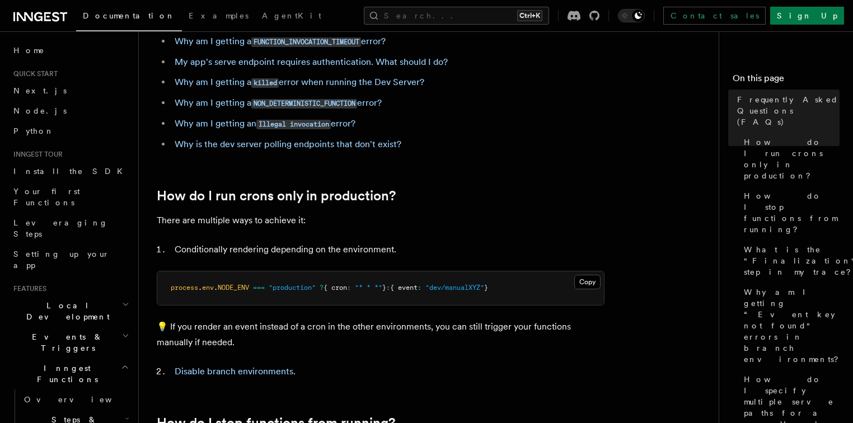
scroll to position [313, 0]
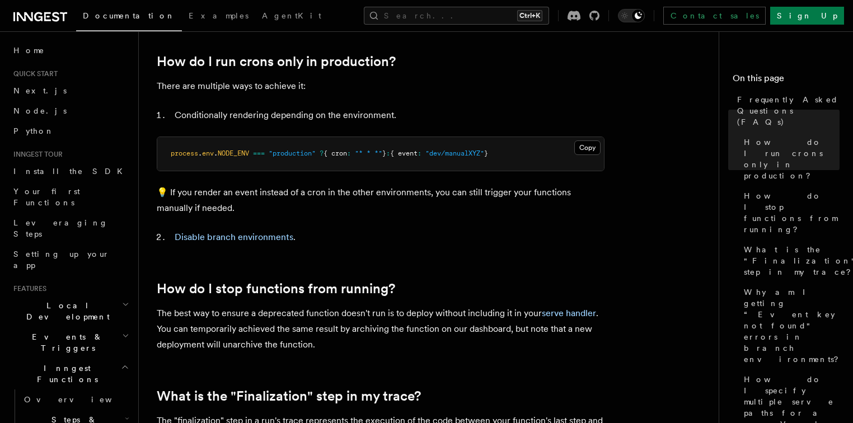
drag, startPoint x: 188, startPoint y: 157, endPoint x: 526, endPoint y: 167, distance: 338.1
click at [526, 167] on pre "process . env . NODE_ENV === "production" ? { cron : "* * *" } : { event : "dev…" at bounding box center [380, 154] width 446 height 34
click at [529, 170] on pre "process . env . NODE_ENV === "production" ? { cron : "* * *" } : { event : "dev…" at bounding box center [380, 154] width 446 height 34
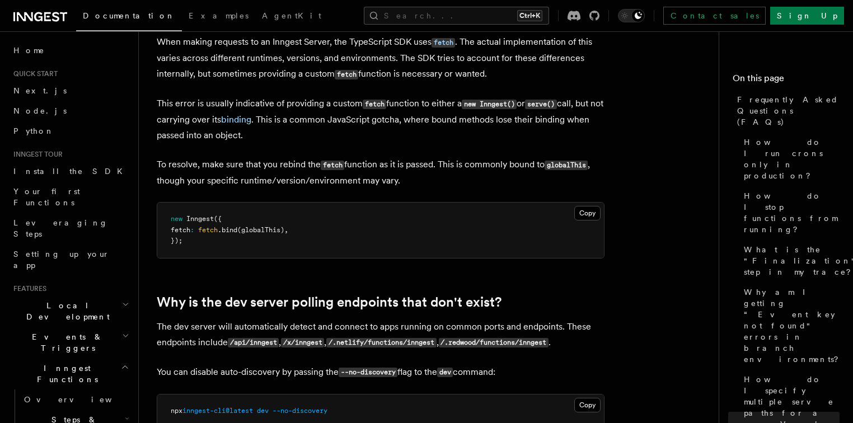
scroll to position [1924, 0]
